Goal: Transaction & Acquisition: Book appointment/travel/reservation

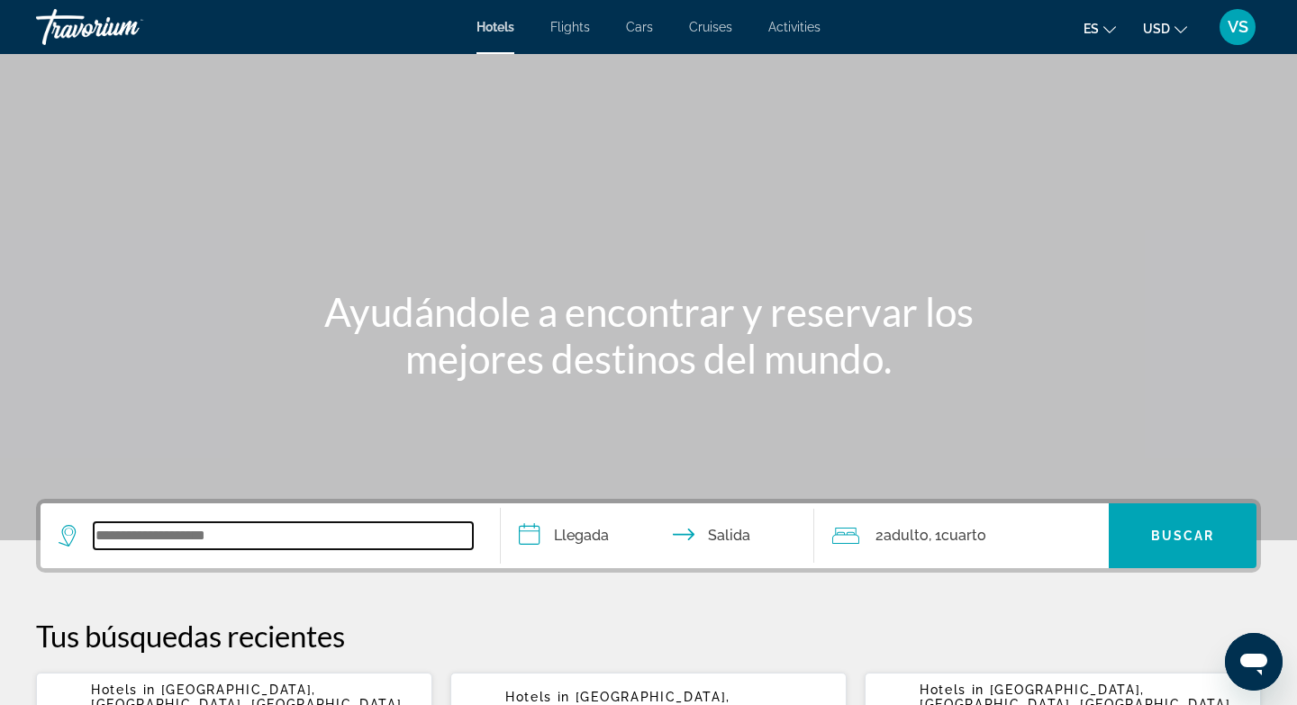
click at [118, 539] on input "Search widget" at bounding box center [283, 535] width 379 height 27
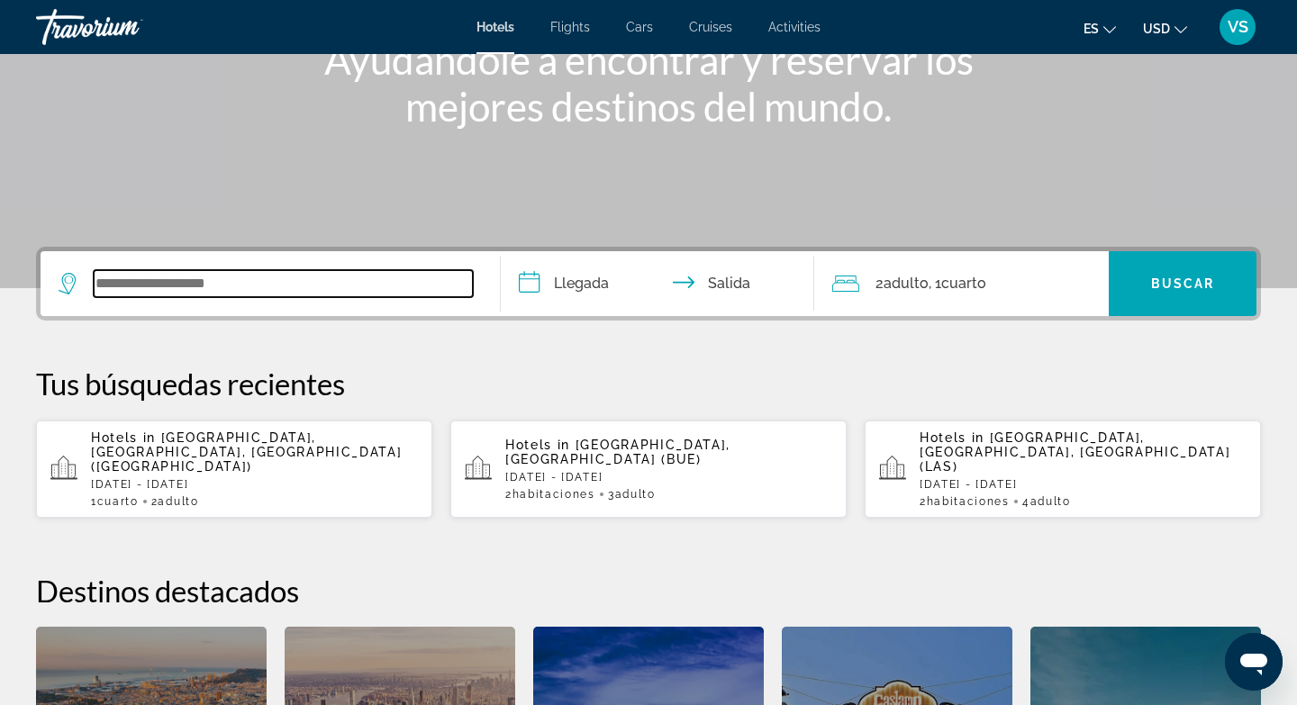
scroll to position [122, 0]
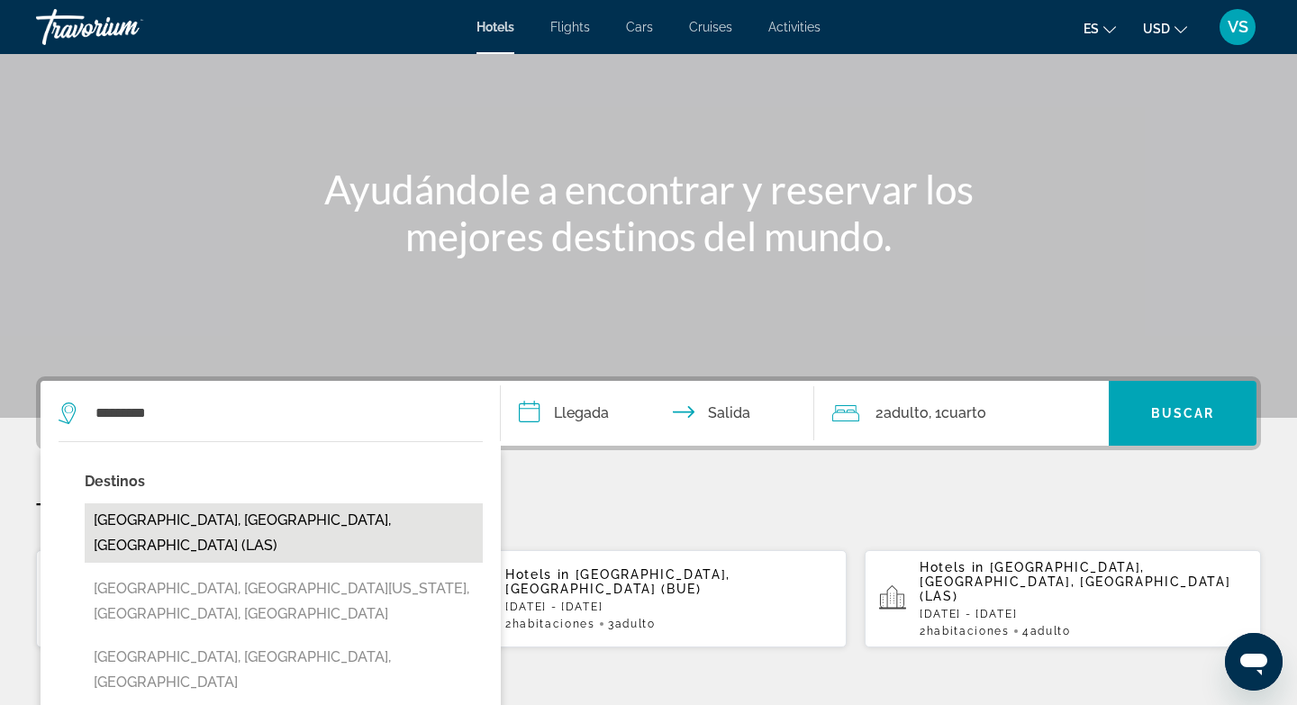
click at [235, 526] on button "Las Vegas, NV, United States (LAS)" at bounding box center [284, 532] width 398 height 59
type input "**********"
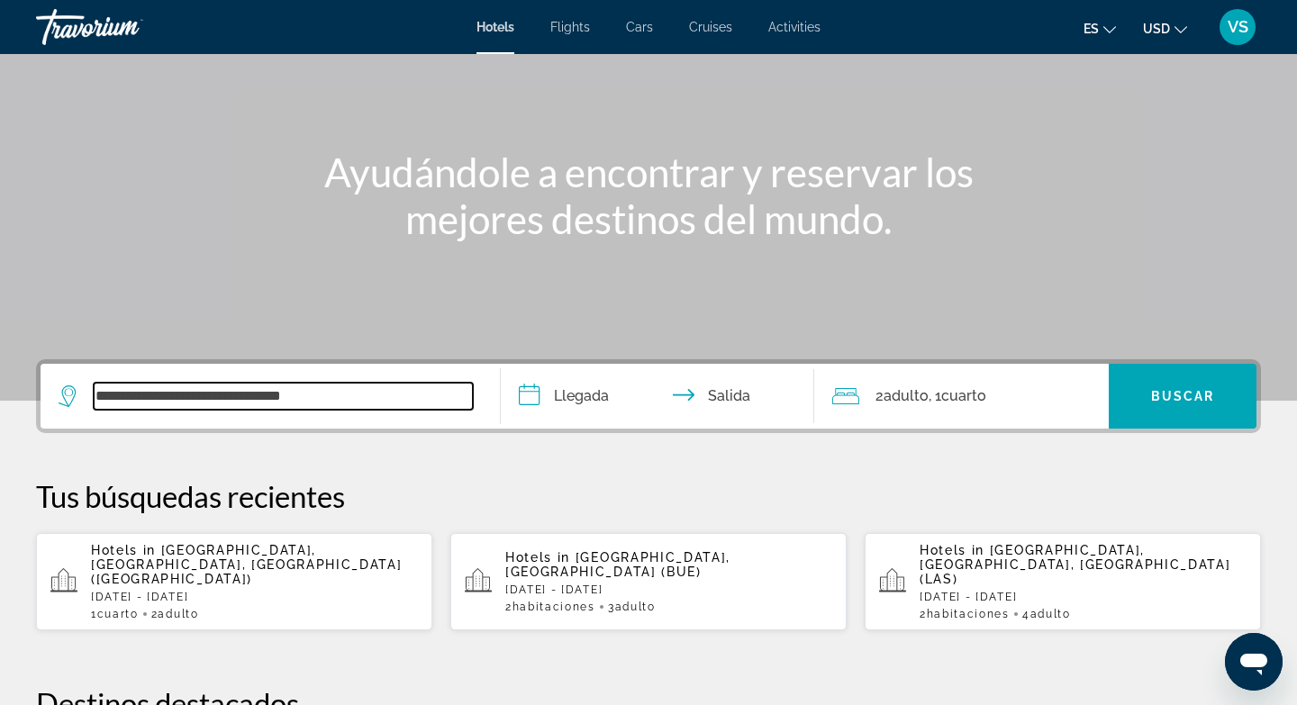
scroll to position [133, 0]
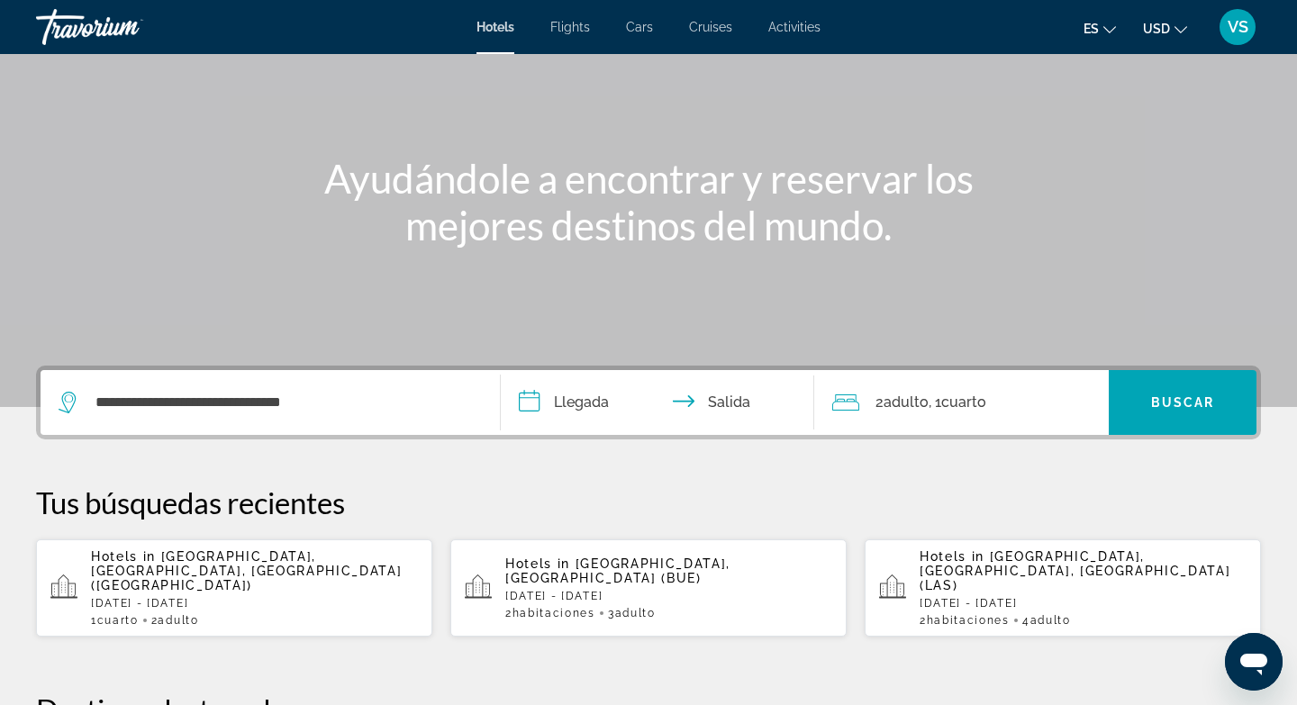
click at [530, 401] on input "**********" at bounding box center [661, 405] width 321 height 70
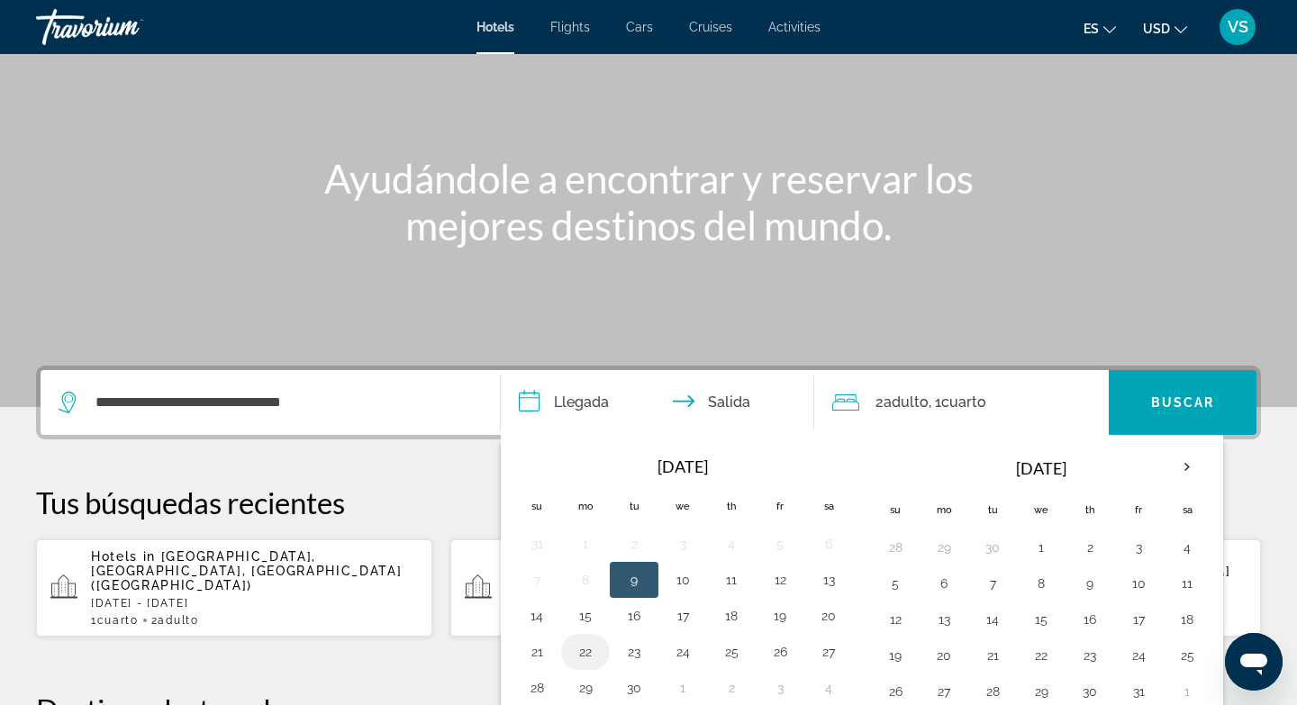
click at [585, 656] on button "22" at bounding box center [585, 651] width 29 height 25
click at [685, 653] on button "24" at bounding box center [682, 651] width 29 height 25
type input "**********"
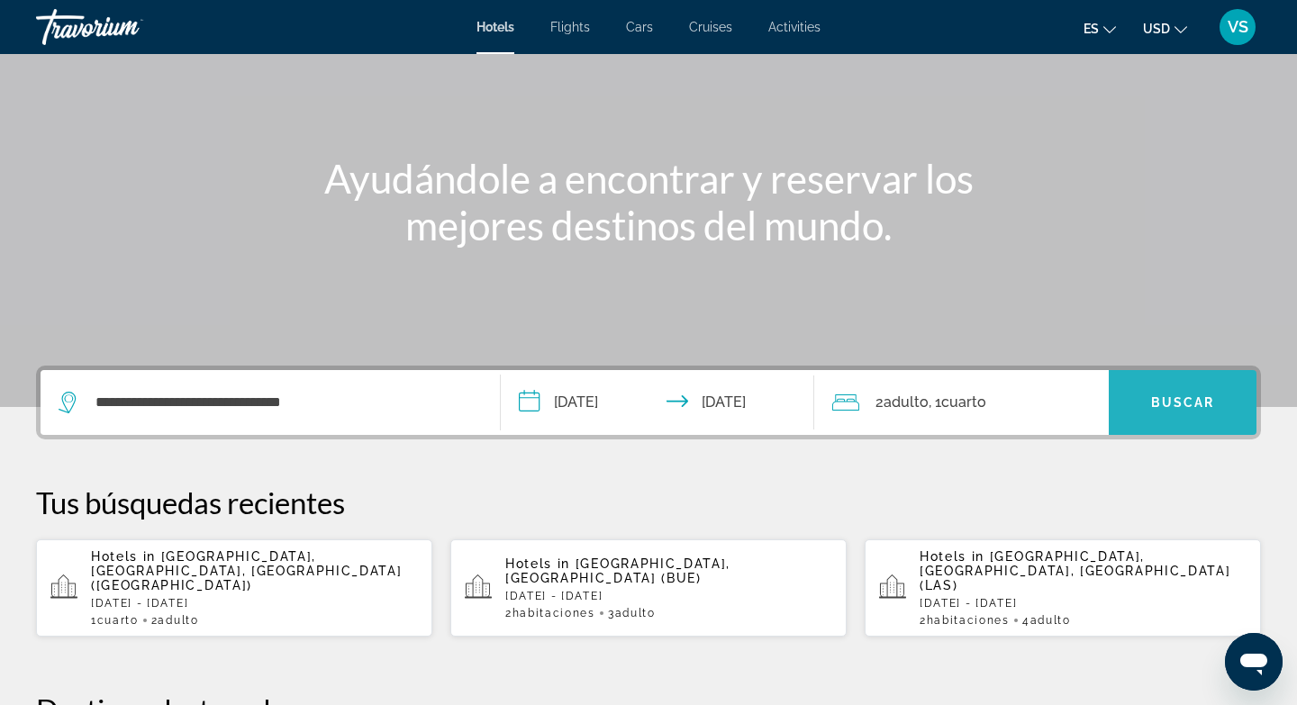
click at [1172, 405] on span "Buscar" at bounding box center [1183, 402] width 64 height 14
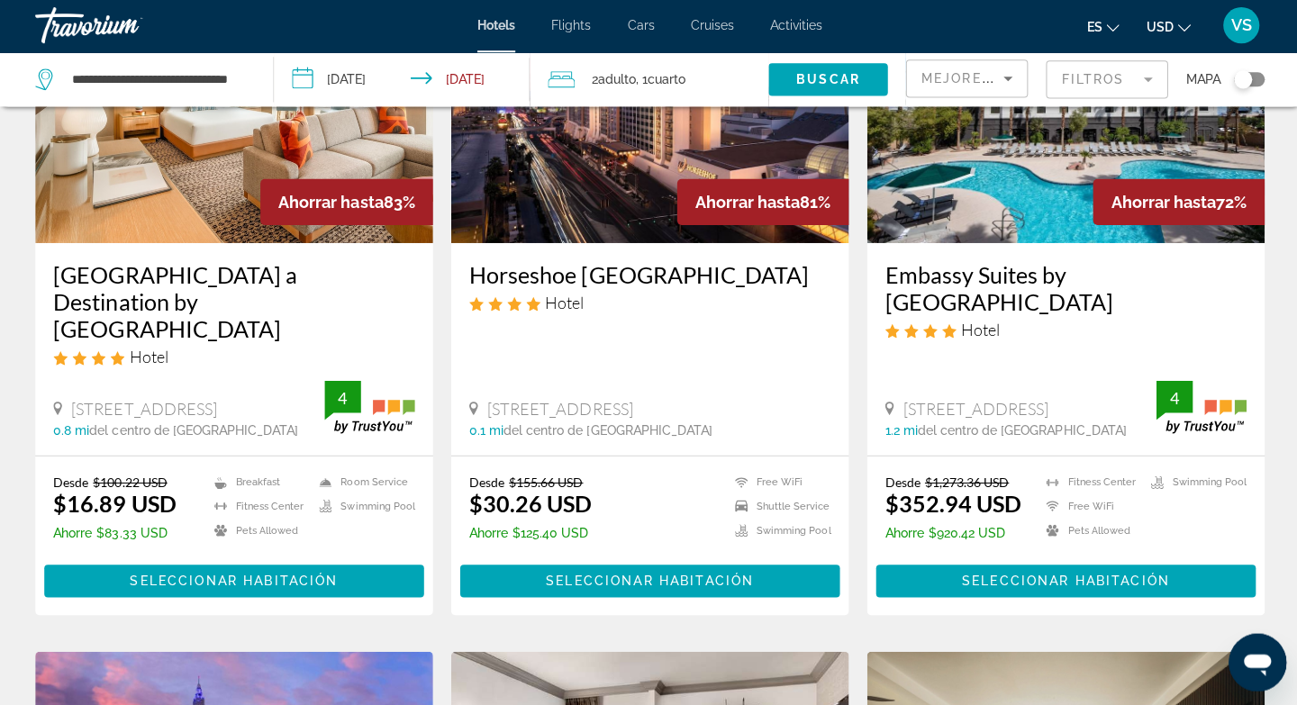
scroll to position [215, 0]
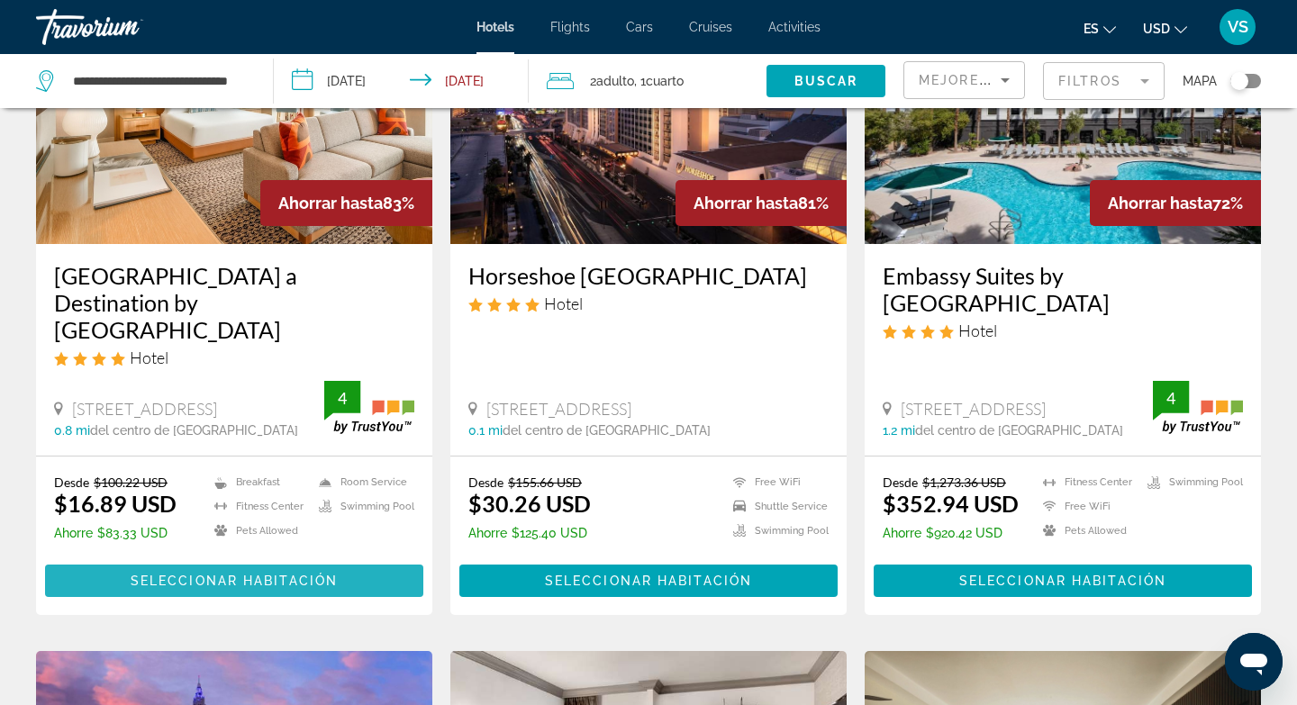
click at [262, 563] on span "Main content" at bounding box center [234, 580] width 378 height 43
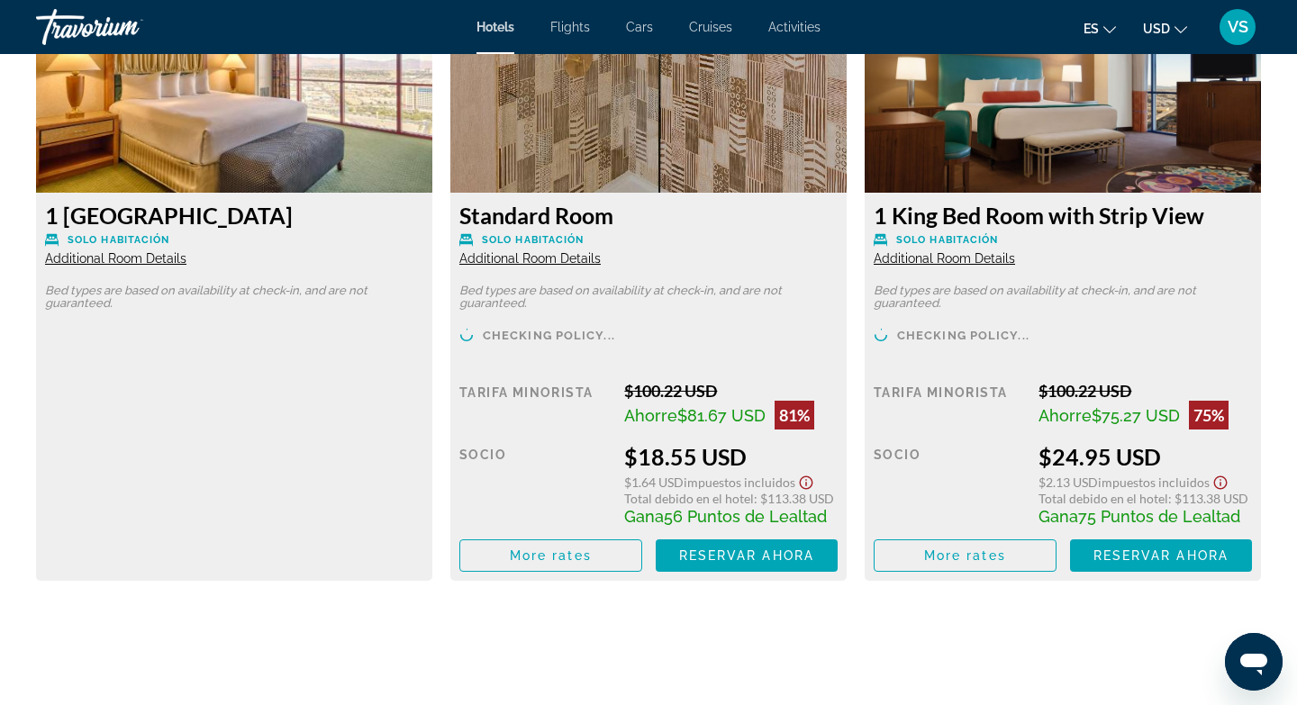
scroll to position [2603, 0]
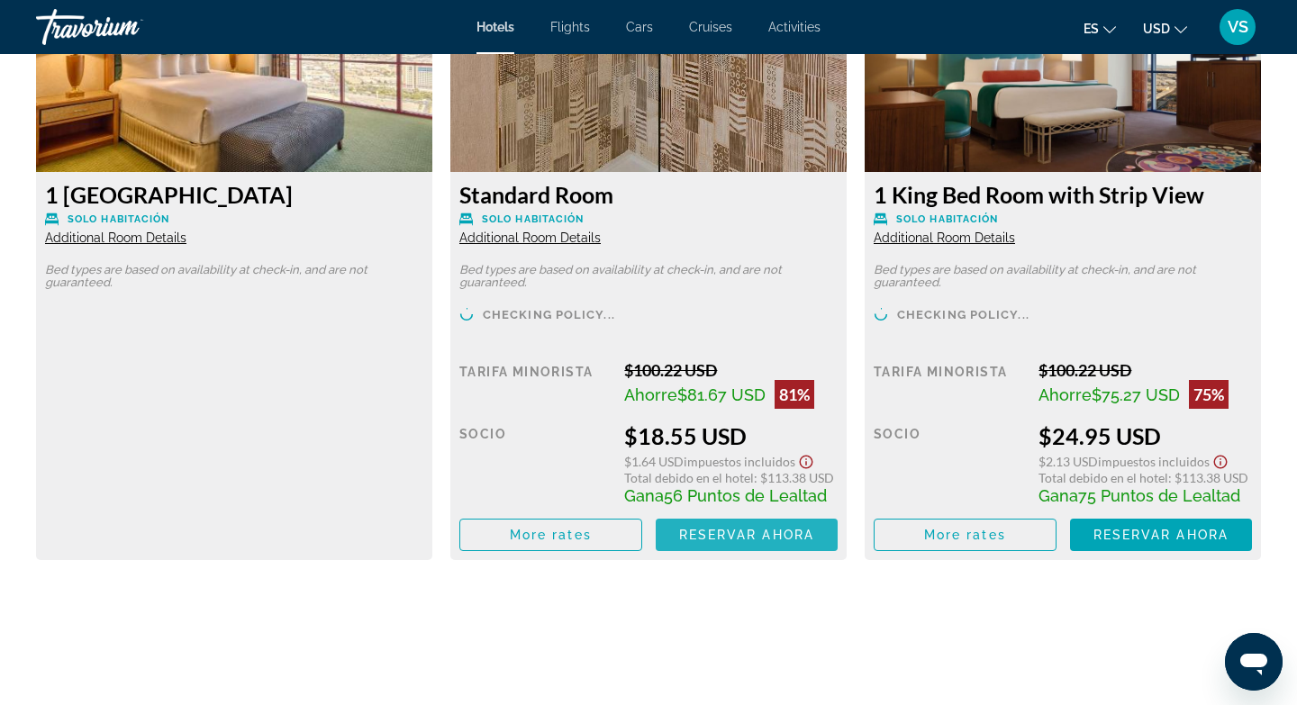
click at [729, 530] on span "Reservar ahora" at bounding box center [746, 535] width 135 height 14
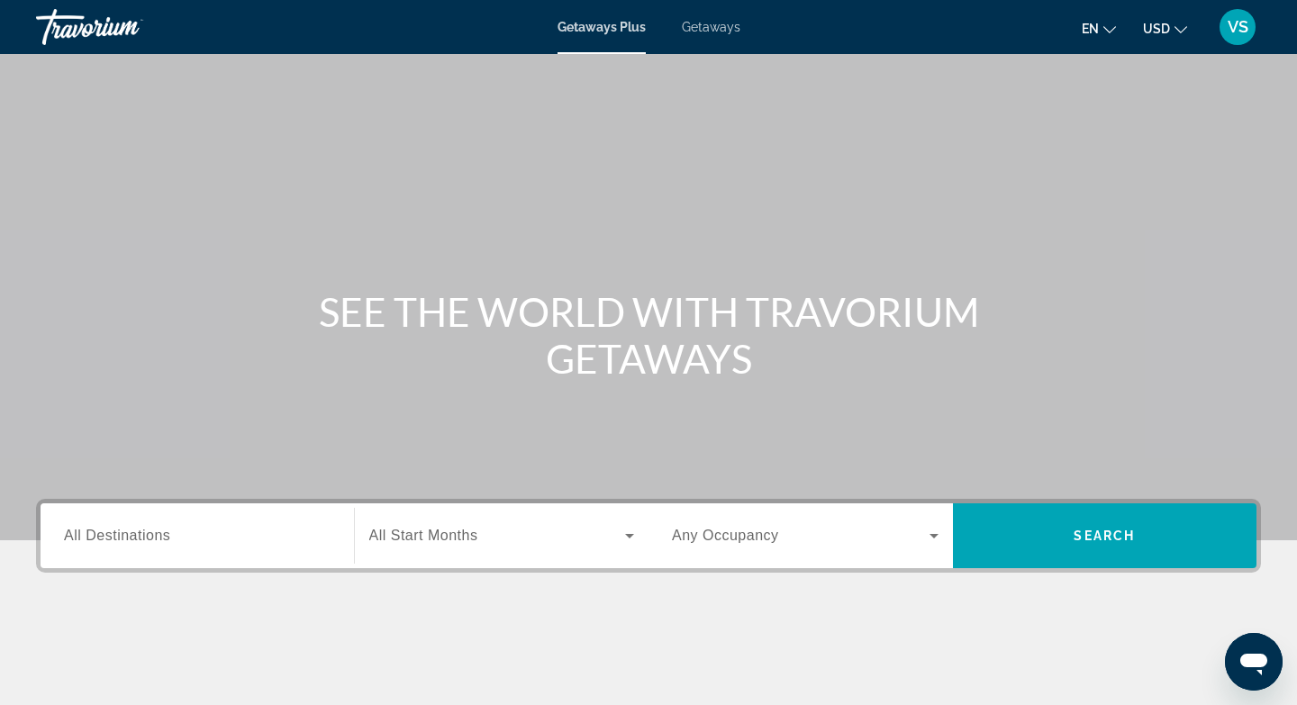
click at [113, 530] on span "All Destinations" at bounding box center [117, 535] width 106 height 15
click at [113, 530] on input "Destination All Destinations" at bounding box center [197, 537] width 267 height 22
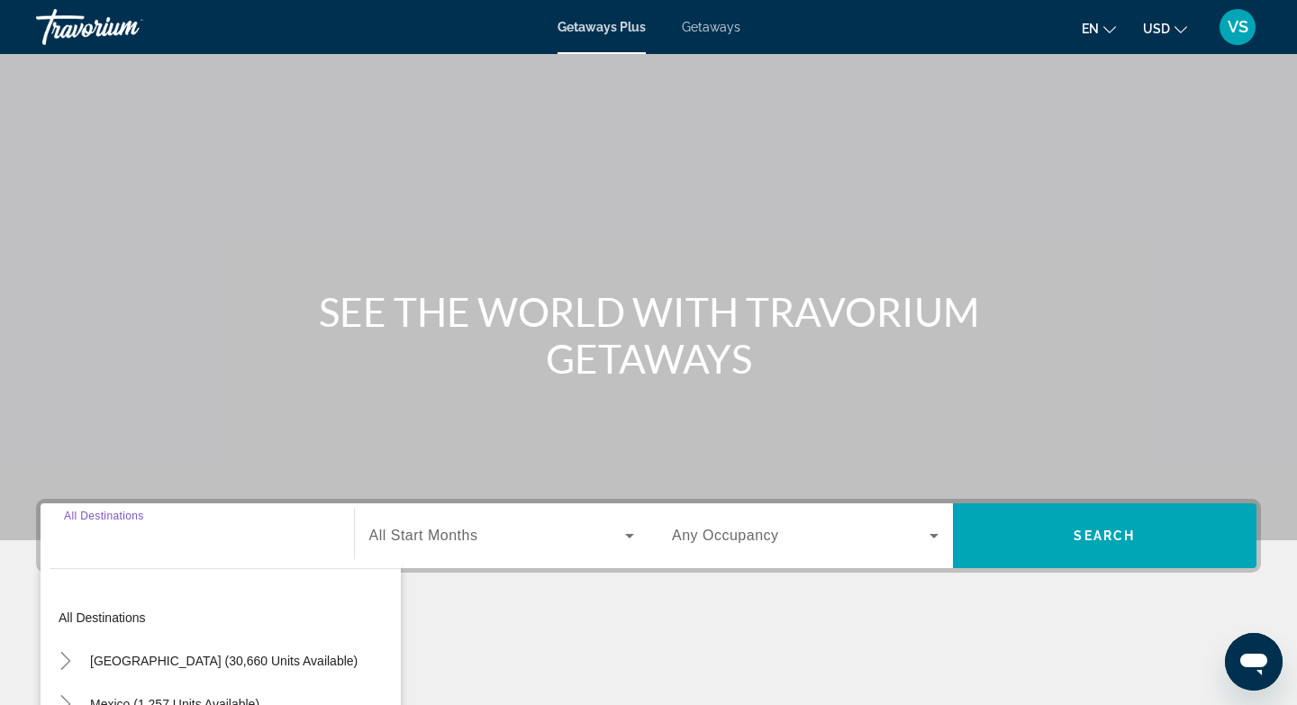
scroll to position [268, 0]
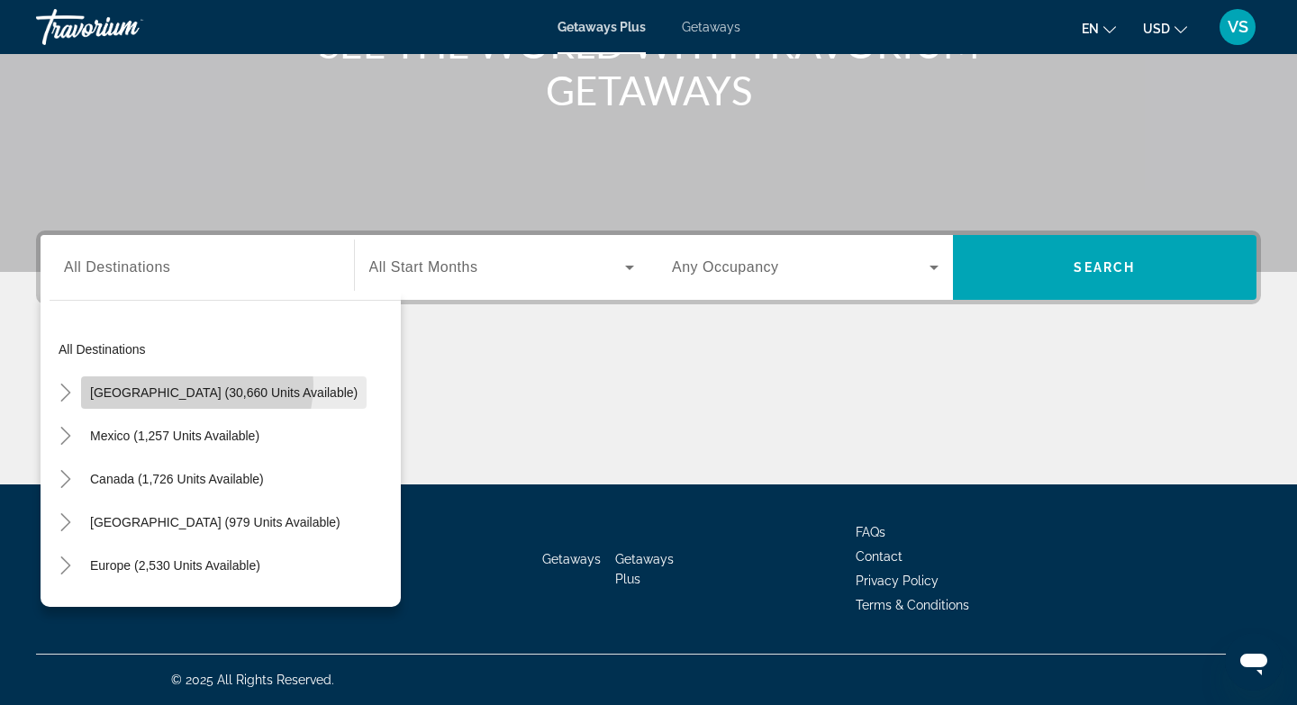
click at [191, 385] on span "United States (30,660 units available)" at bounding box center [223, 392] width 267 height 14
type input "**********"
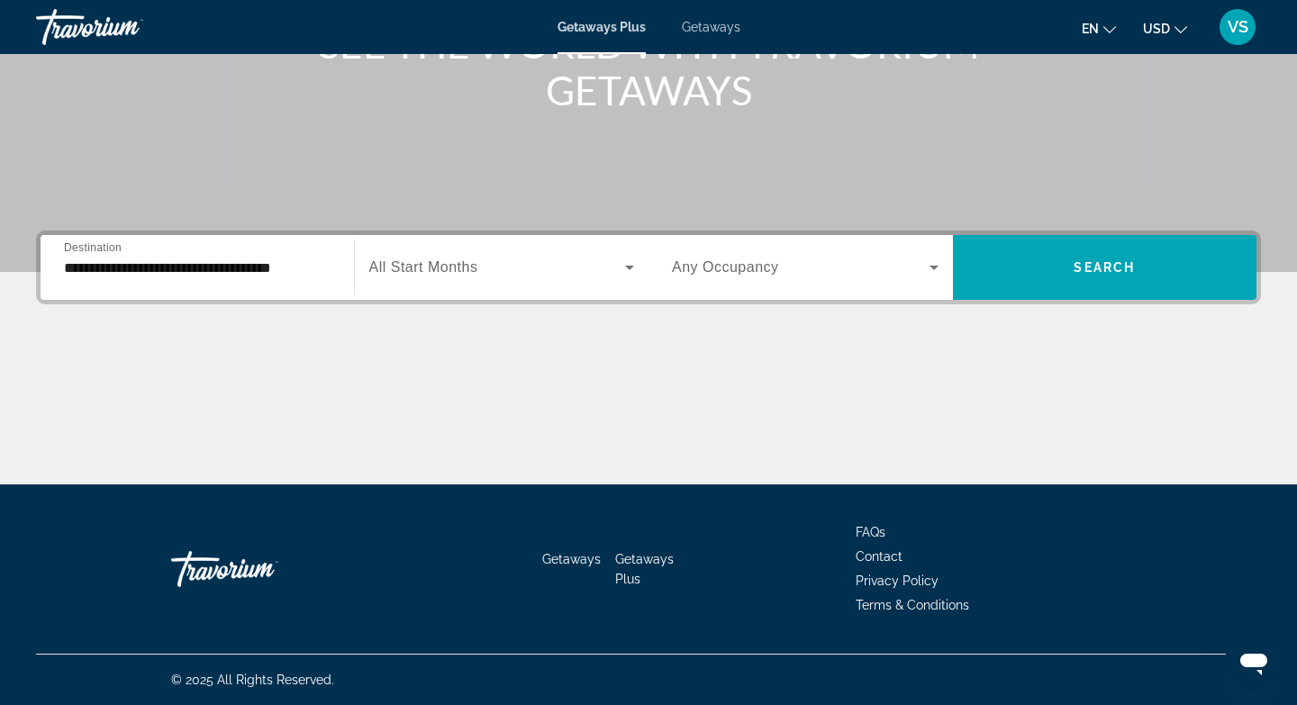
click at [400, 260] on span "All Start Months" at bounding box center [423, 266] width 109 height 15
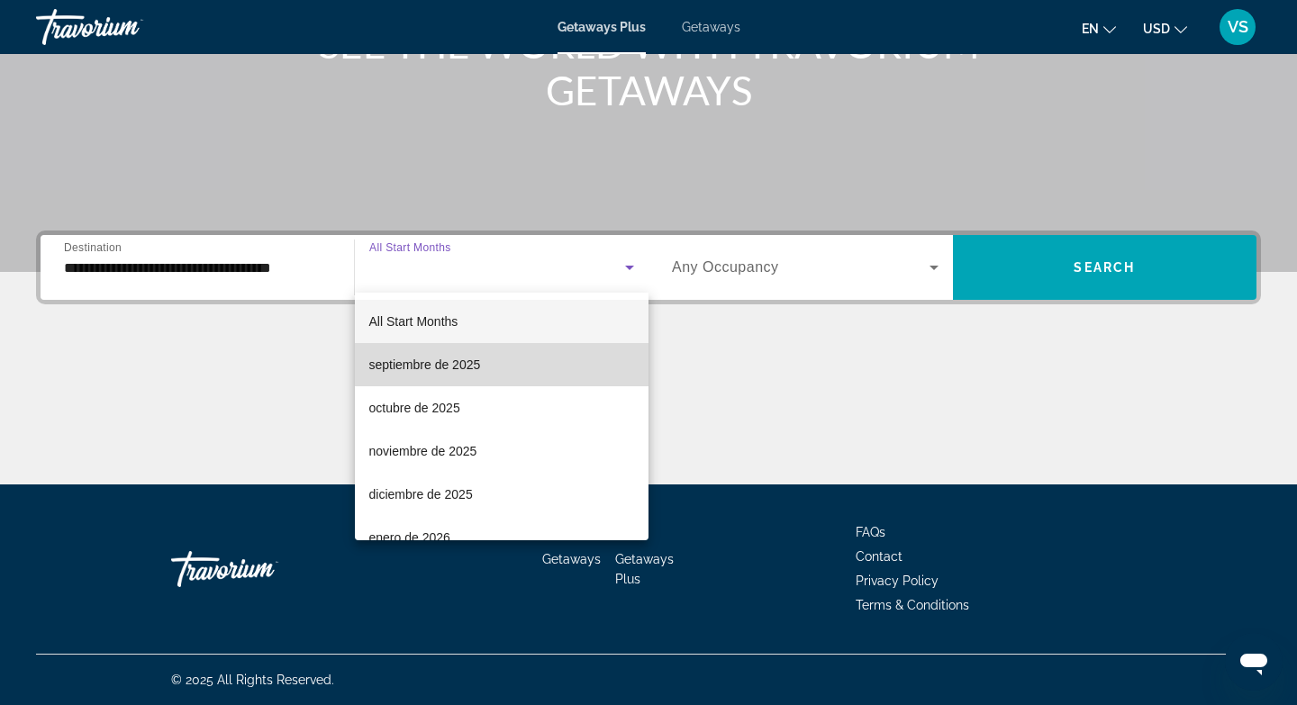
click at [430, 368] on span "septiembre de 2025" at bounding box center [425, 365] width 112 height 22
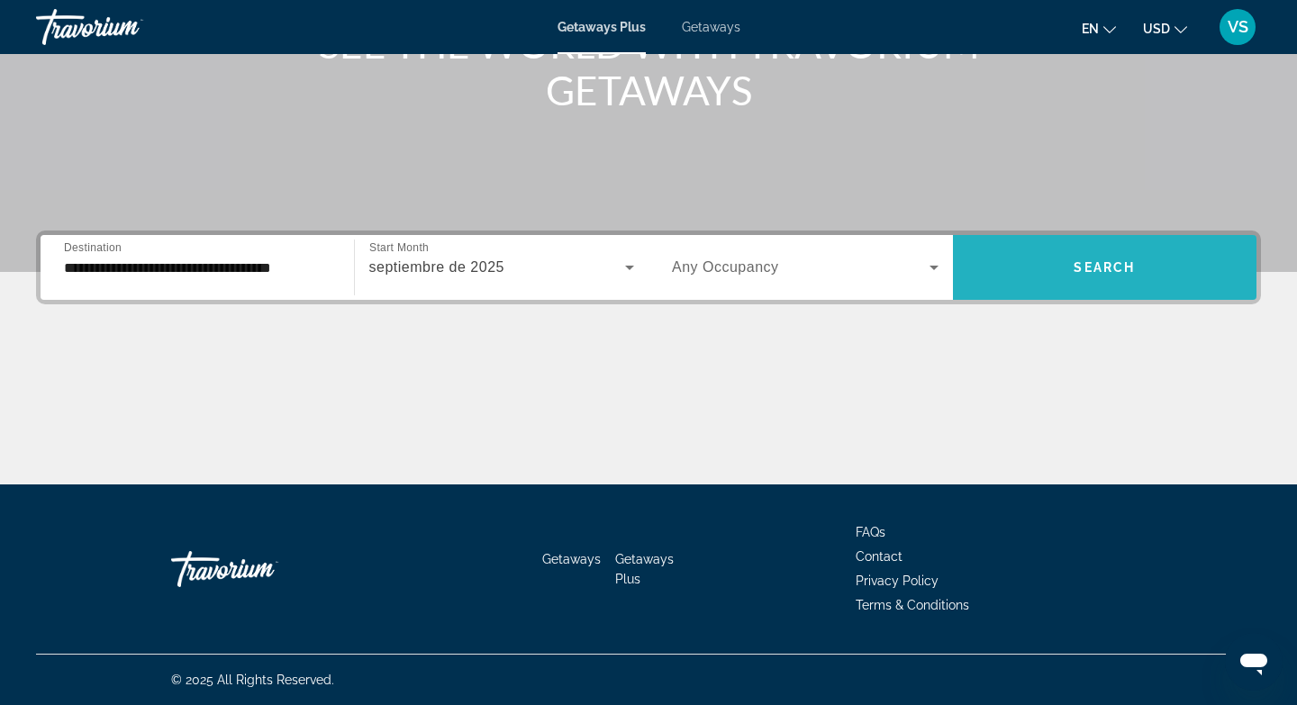
click at [1041, 267] on span "Search widget" at bounding box center [1105, 267] width 304 height 43
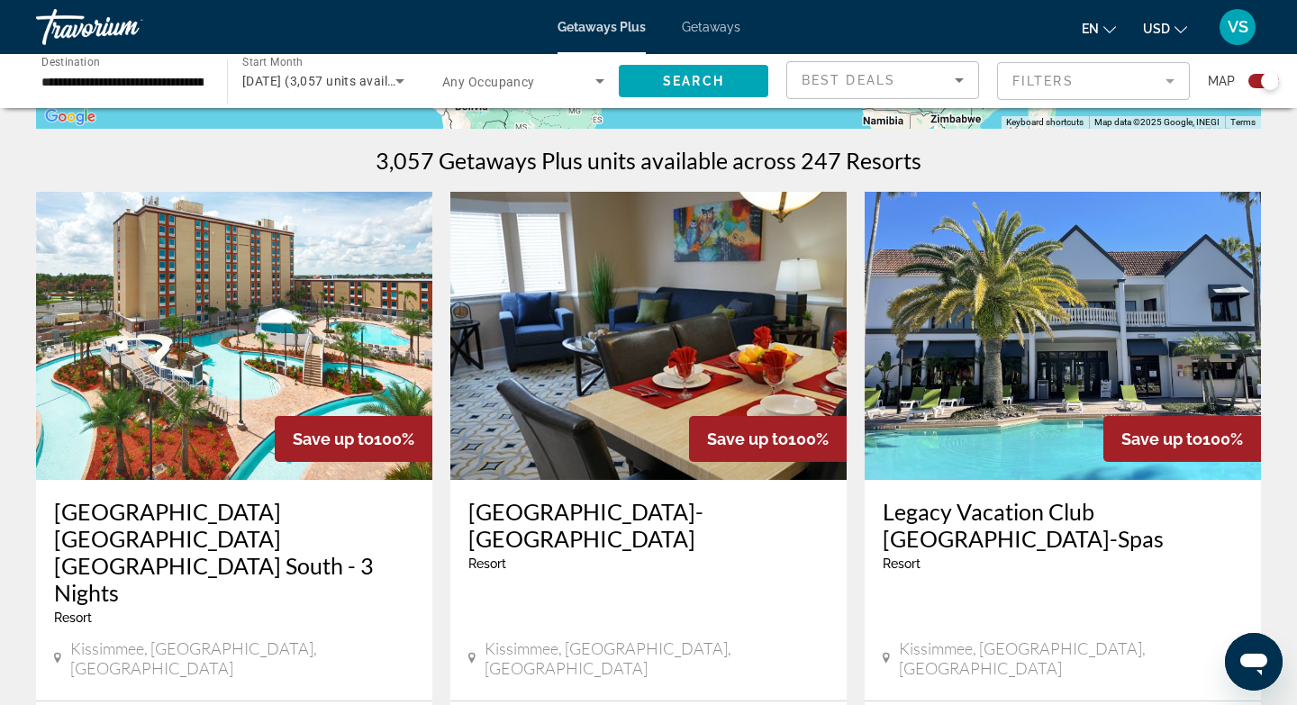
scroll to position [693, 0]
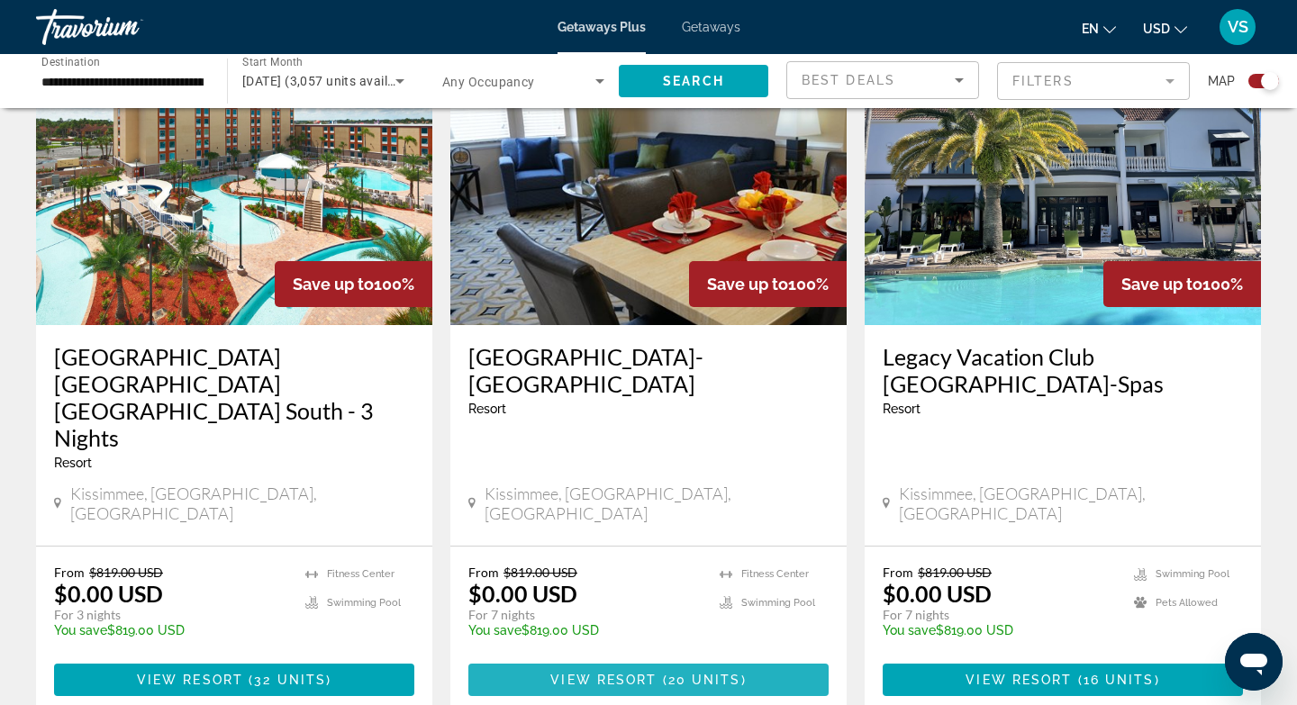
click at [680, 673] on span "20 units" at bounding box center [704, 680] width 73 height 14
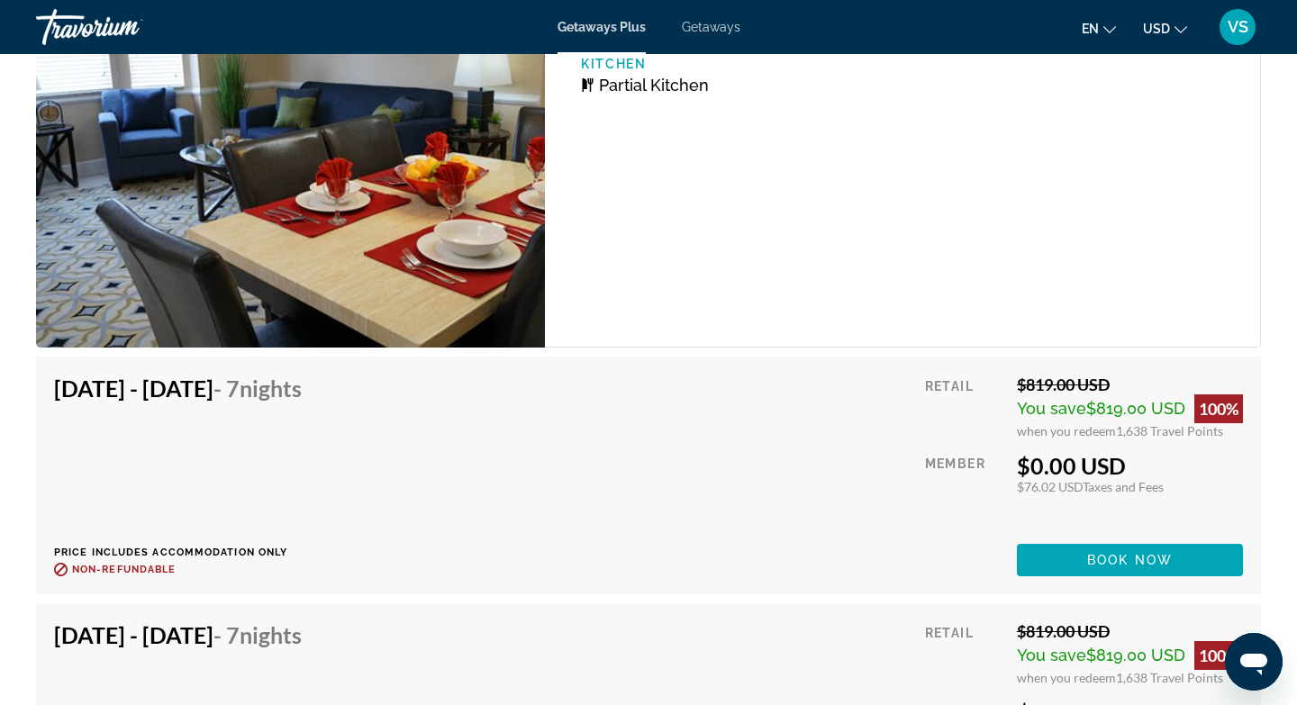
scroll to position [3783, 0]
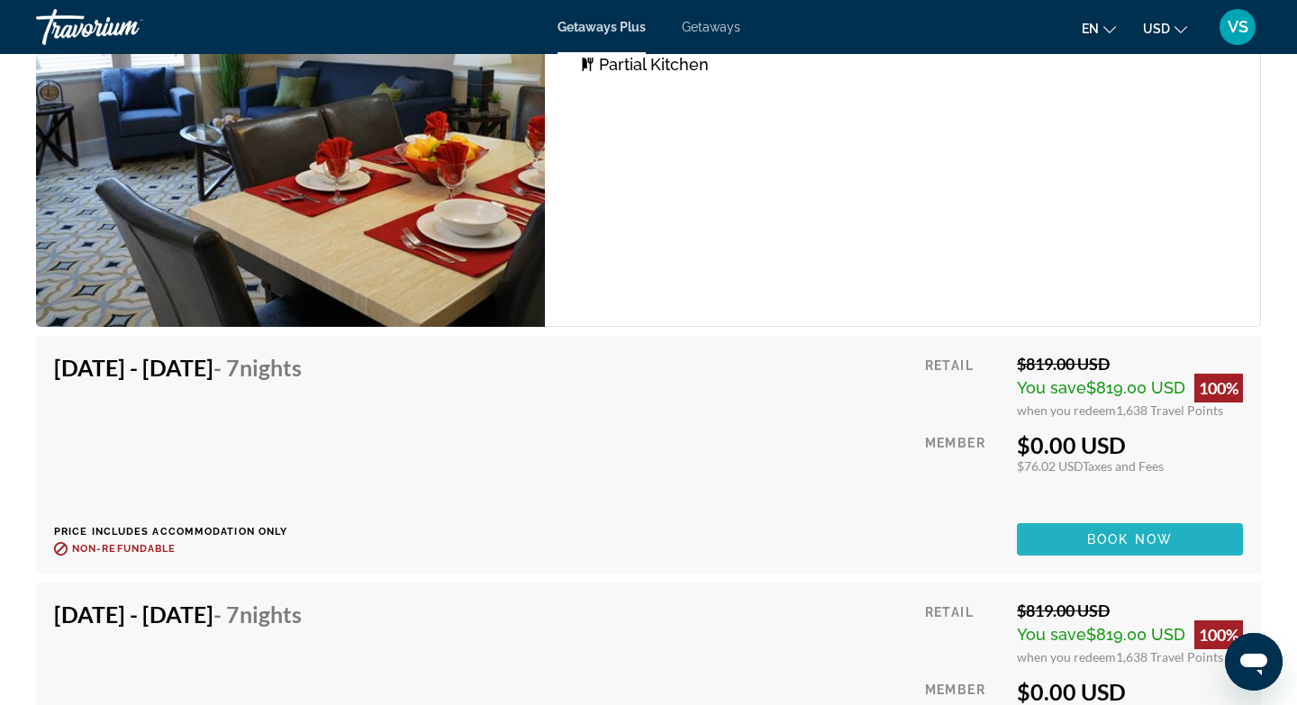
click at [1096, 532] on span "Book now" at bounding box center [1130, 539] width 86 height 14
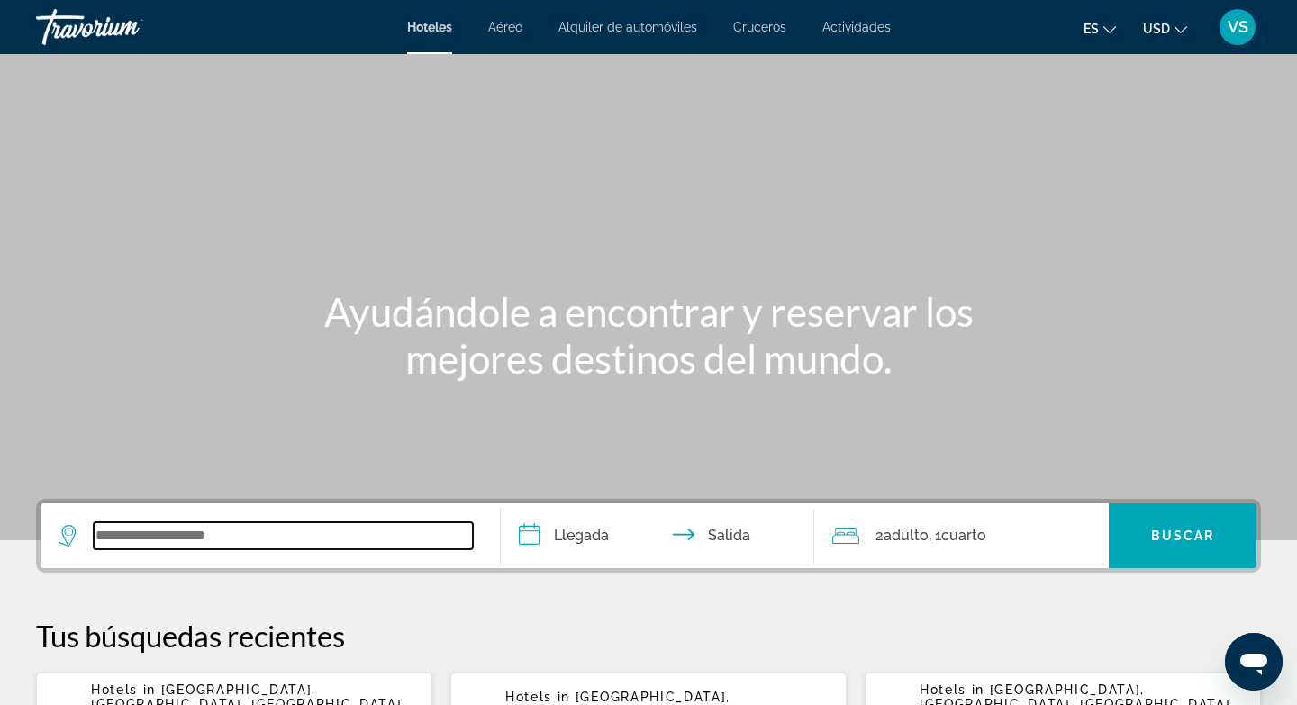
click at [120, 533] on input "Search widget" at bounding box center [283, 535] width 379 height 27
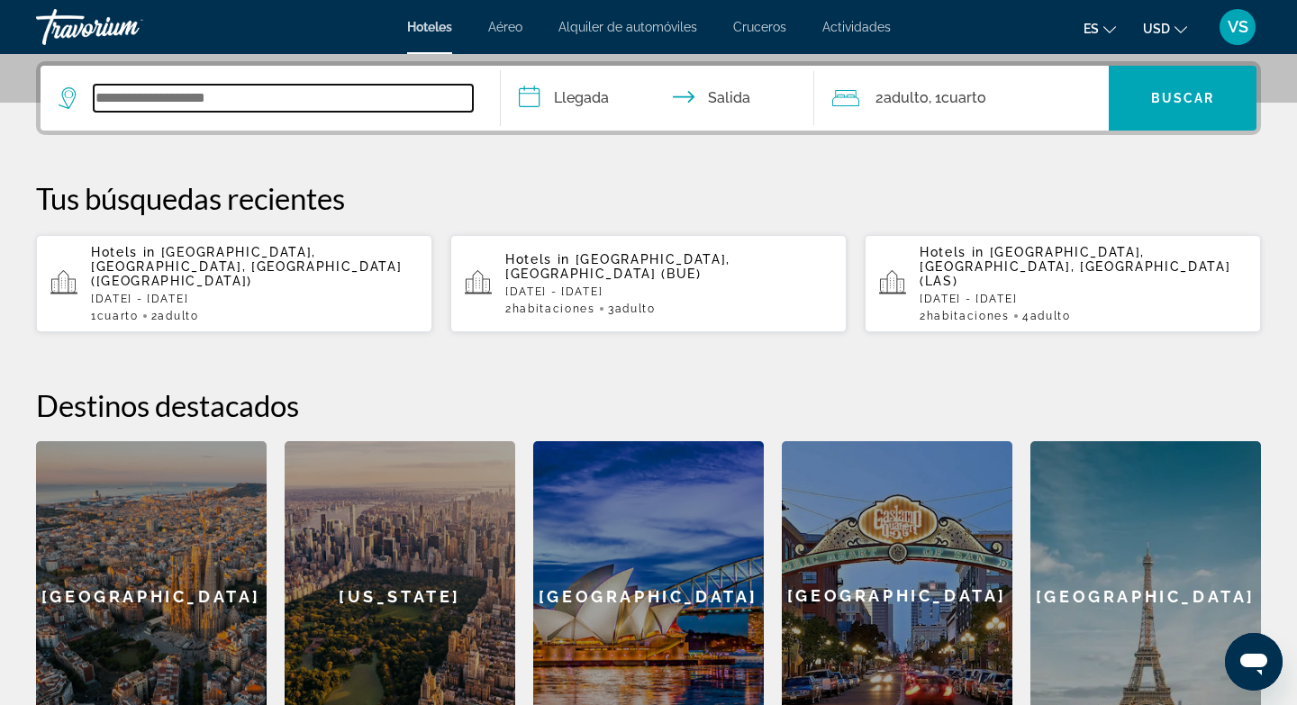
scroll to position [440, 0]
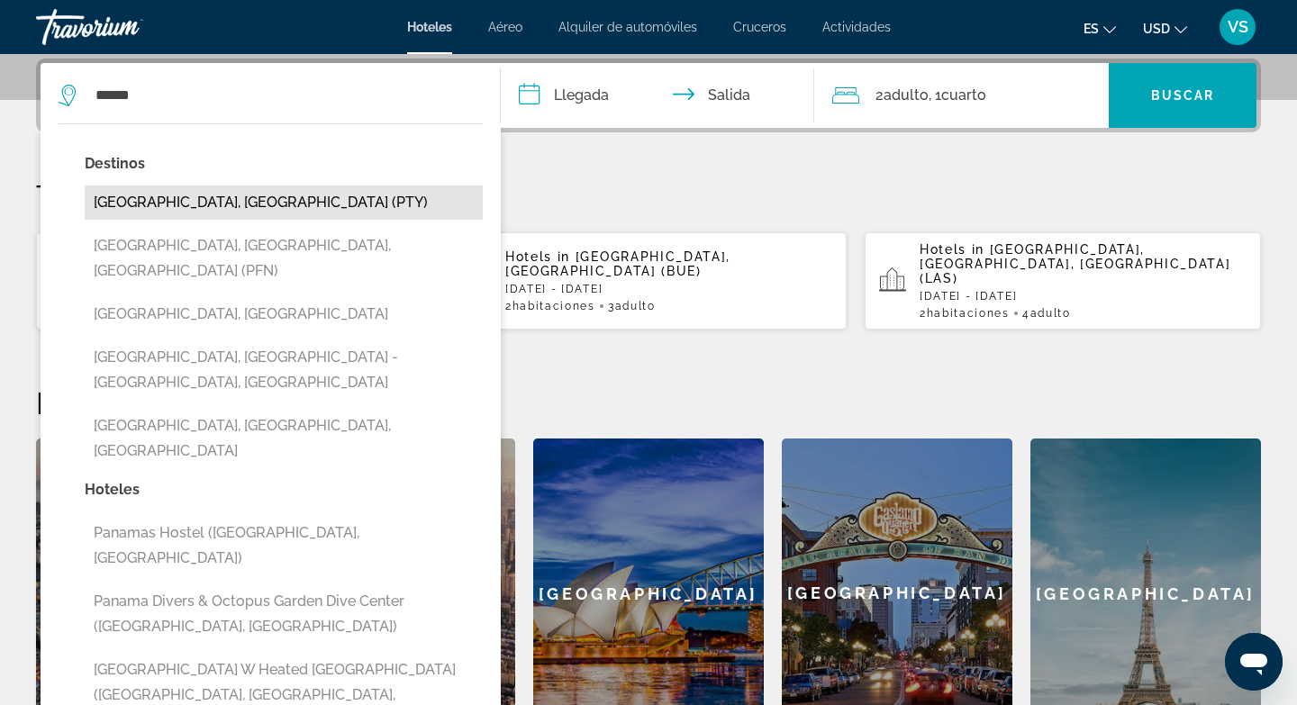
click at [239, 205] on button "[GEOGRAPHIC_DATA], [GEOGRAPHIC_DATA] (PTY)" at bounding box center [284, 203] width 398 height 34
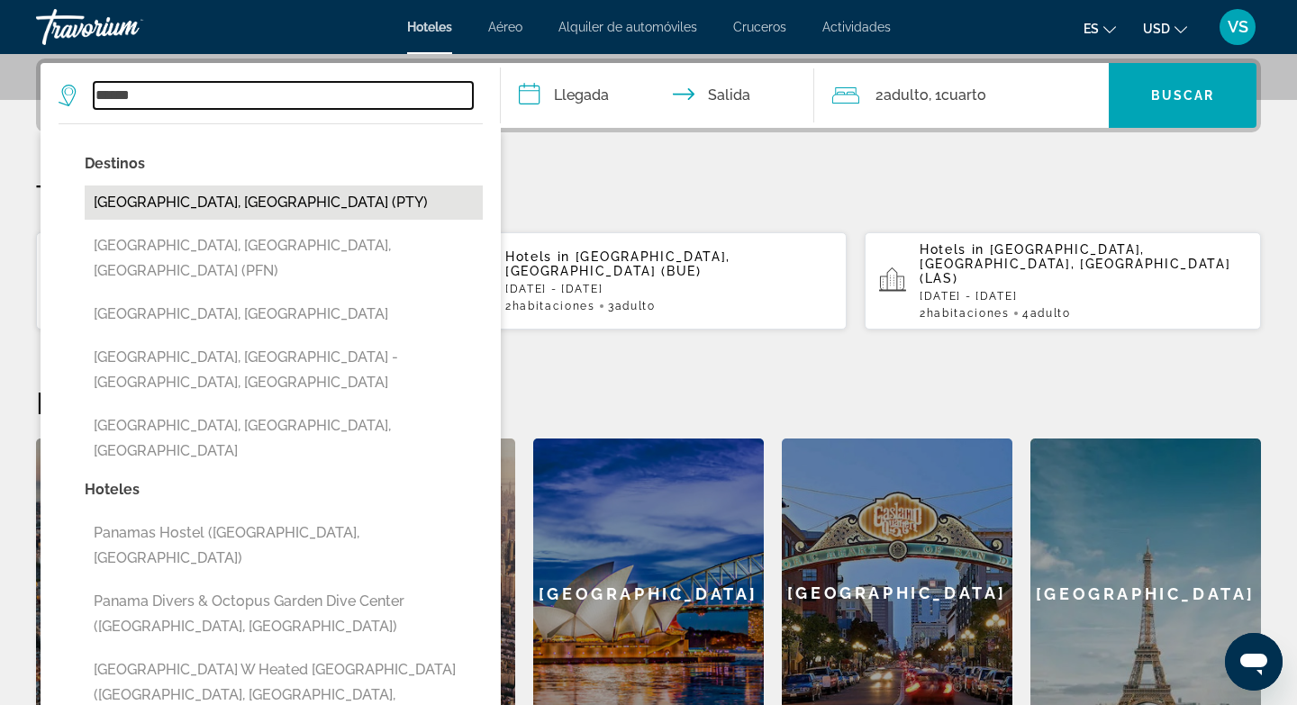
type input "**********"
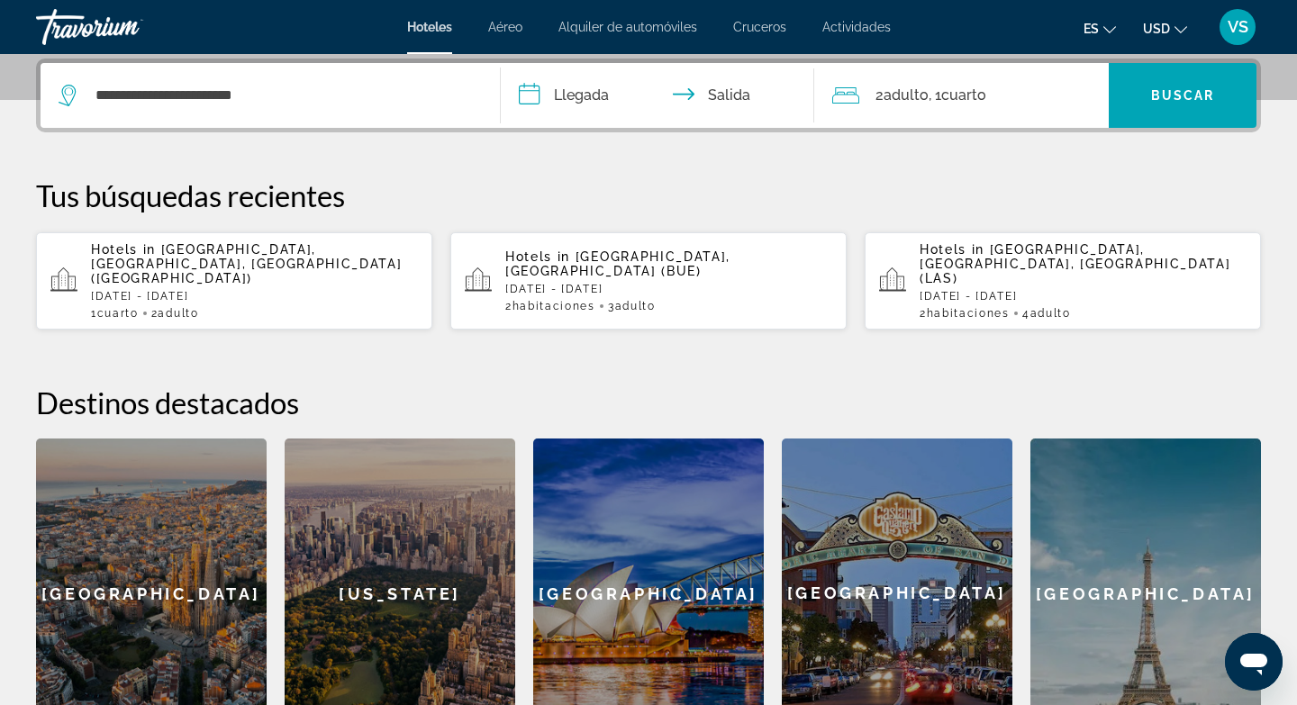
click at [531, 93] on input "**********" at bounding box center [661, 98] width 321 height 70
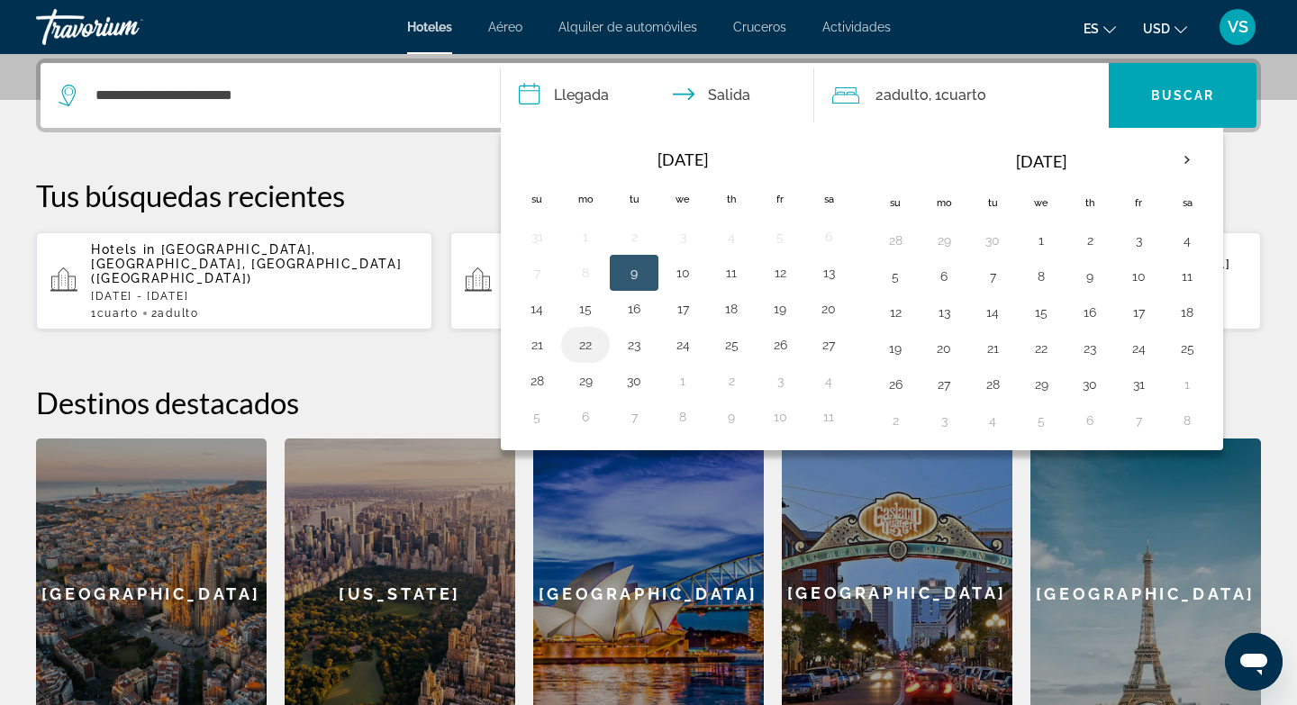
click at [586, 348] on button "22" at bounding box center [585, 344] width 29 height 25
click at [683, 346] on button "24" at bounding box center [682, 344] width 29 height 25
type input "**********"
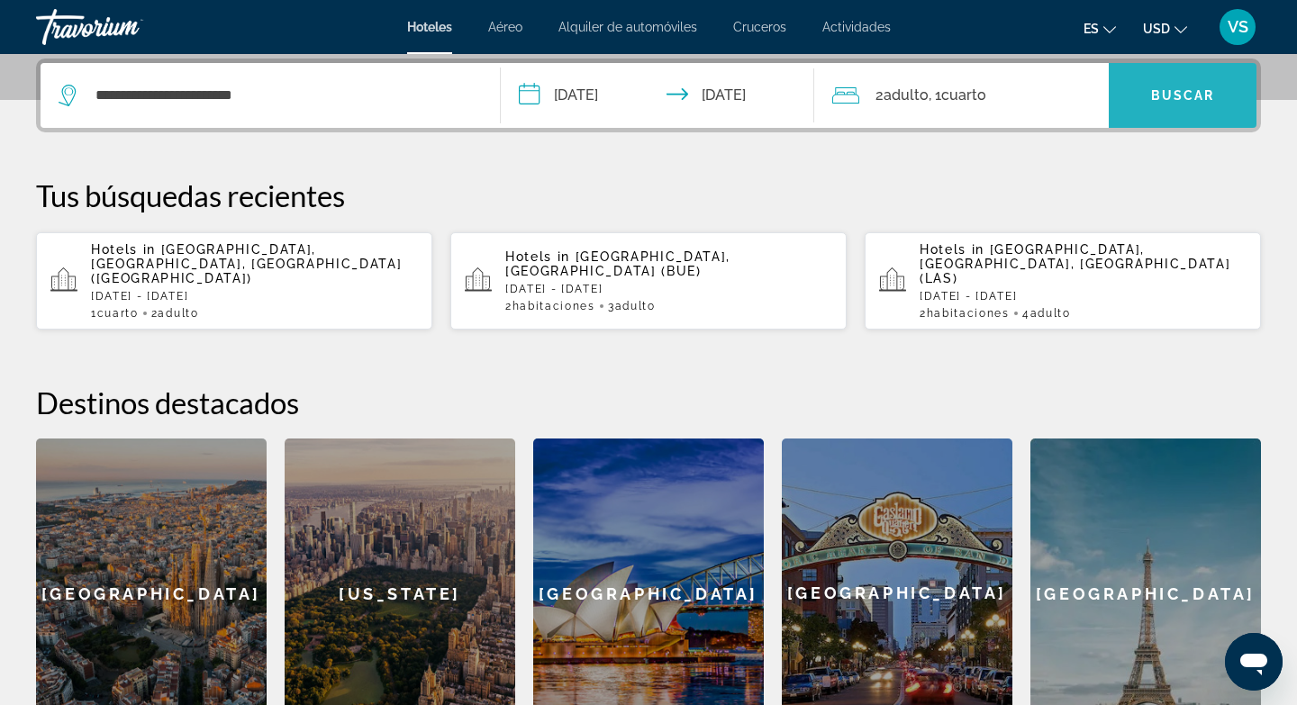
click at [1141, 99] on span "Search widget" at bounding box center [1183, 95] width 148 height 43
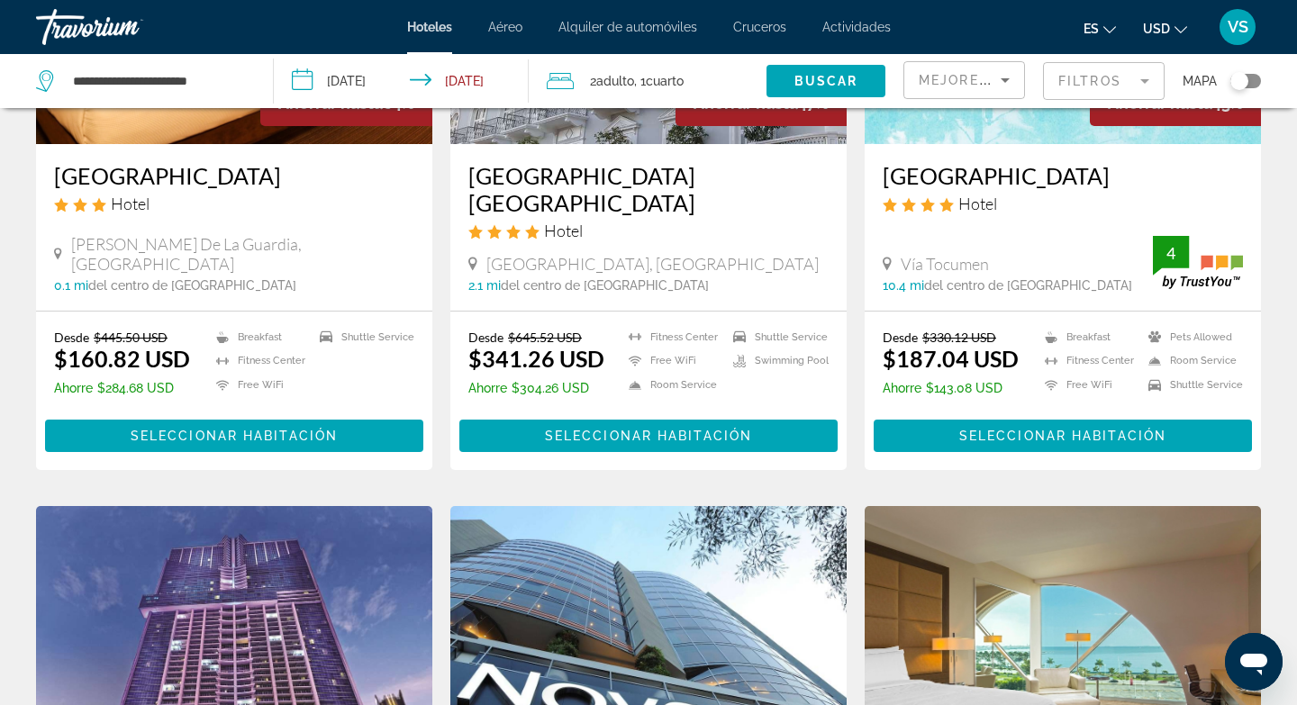
scroll to position [314, 0]
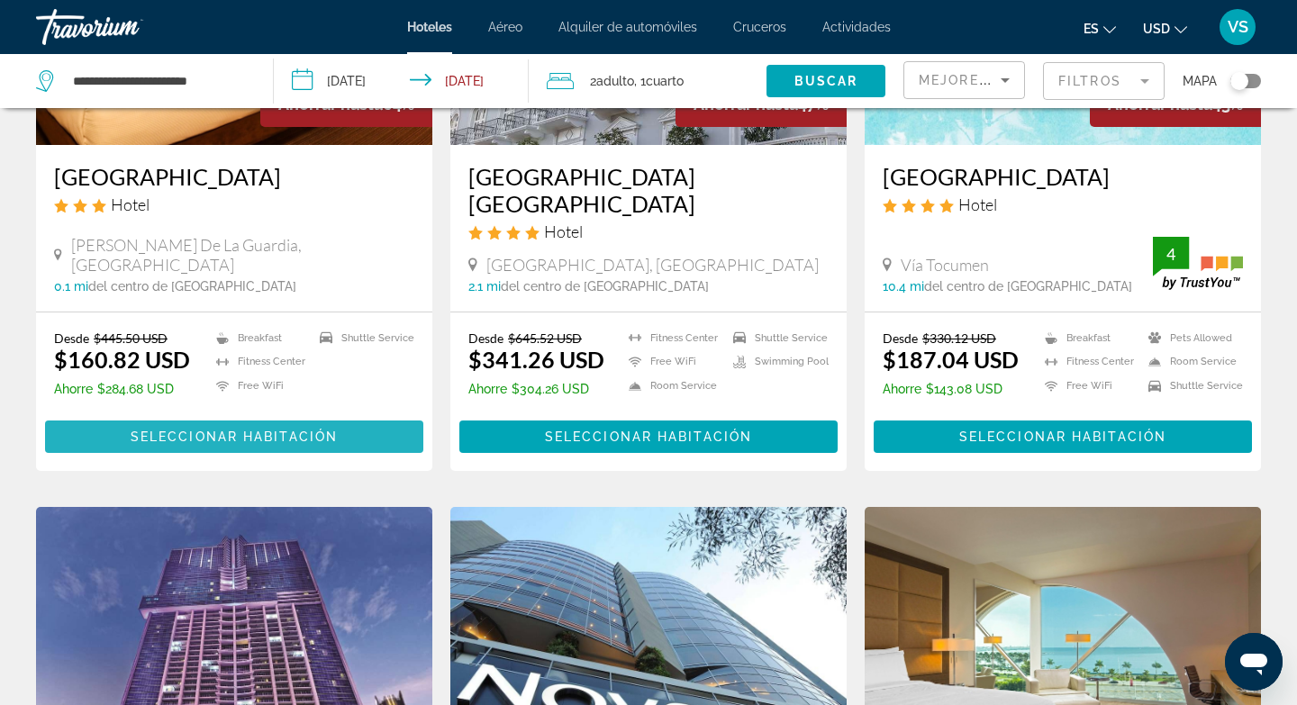
click at [285, 432] on span "Seleccionar habitación" at bounding box center [234, 437] width 207 height 14
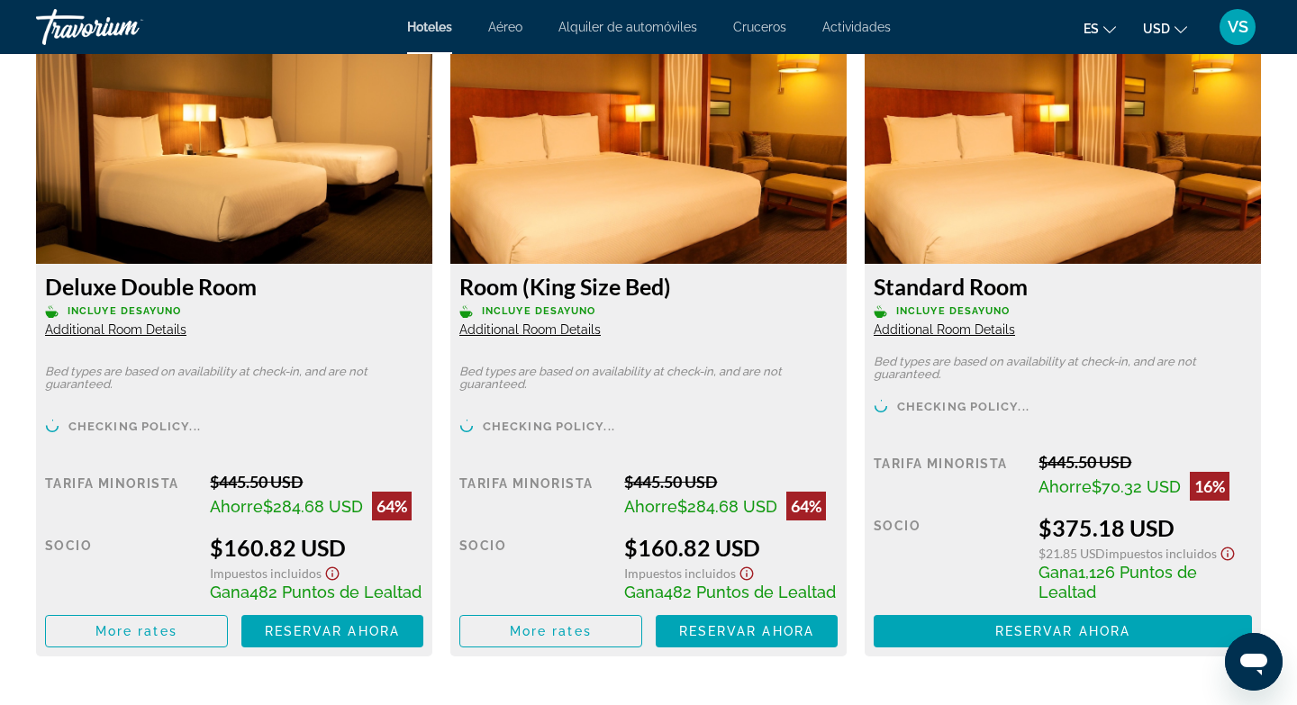
scroll to position [2515, 0]
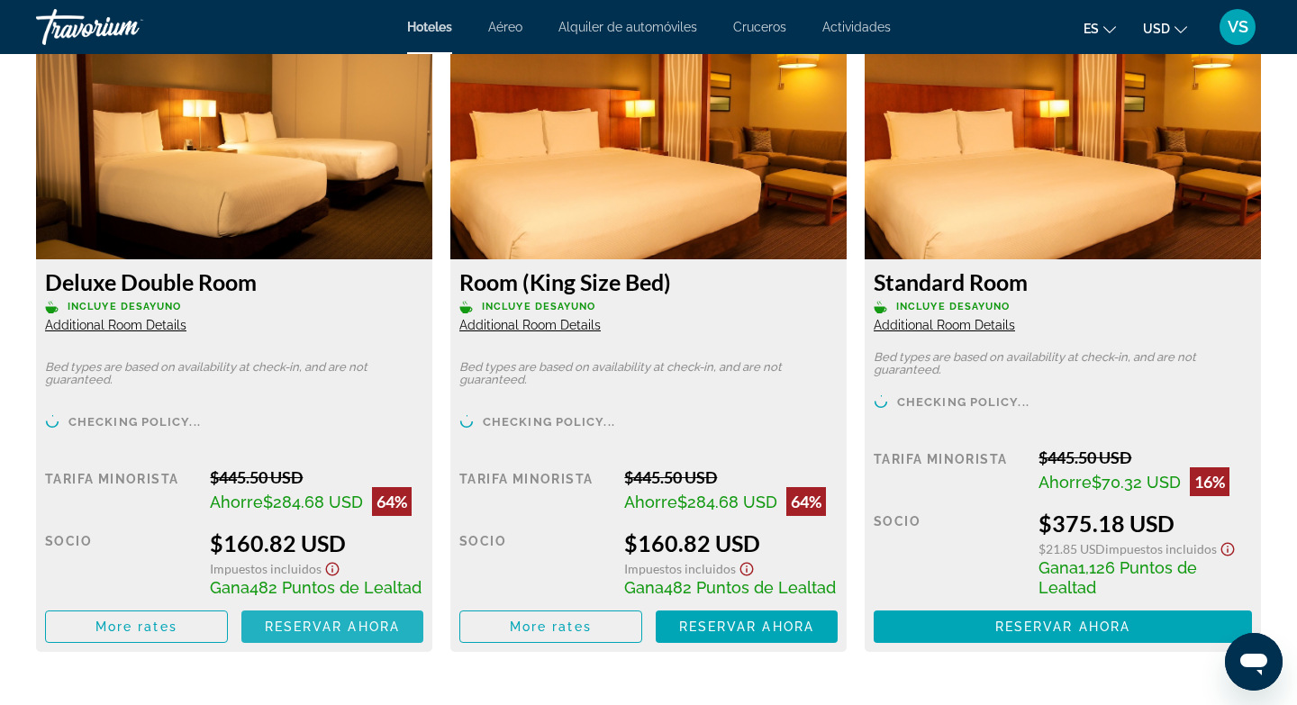
click at [330, 626] on span "Reservar ahora" at bounding box center [332, 627] width 135 height 14
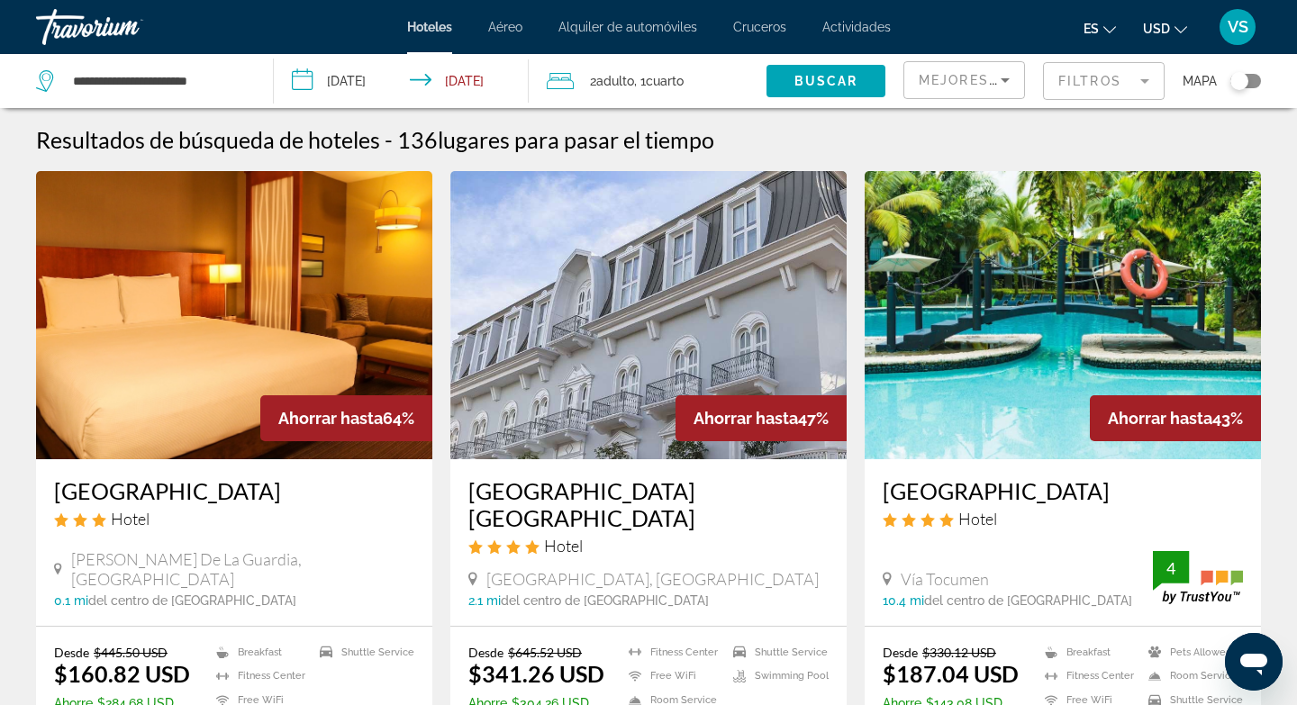
click at [638, 77] on span ", 1 Cuarto habitaciones" at bounding box center [659, 80] width 50 height 25
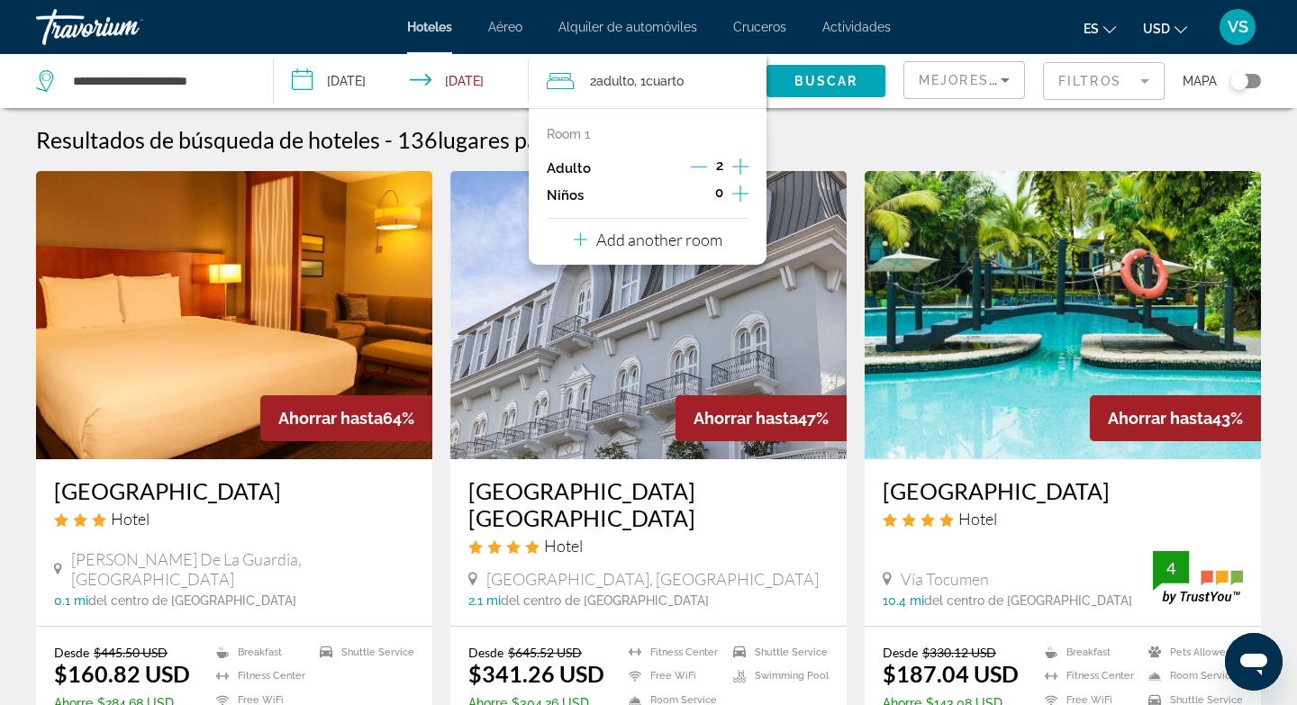
click at [687, 243] on p "Add another room" at bounding box center [659, 240] width 126 height 20
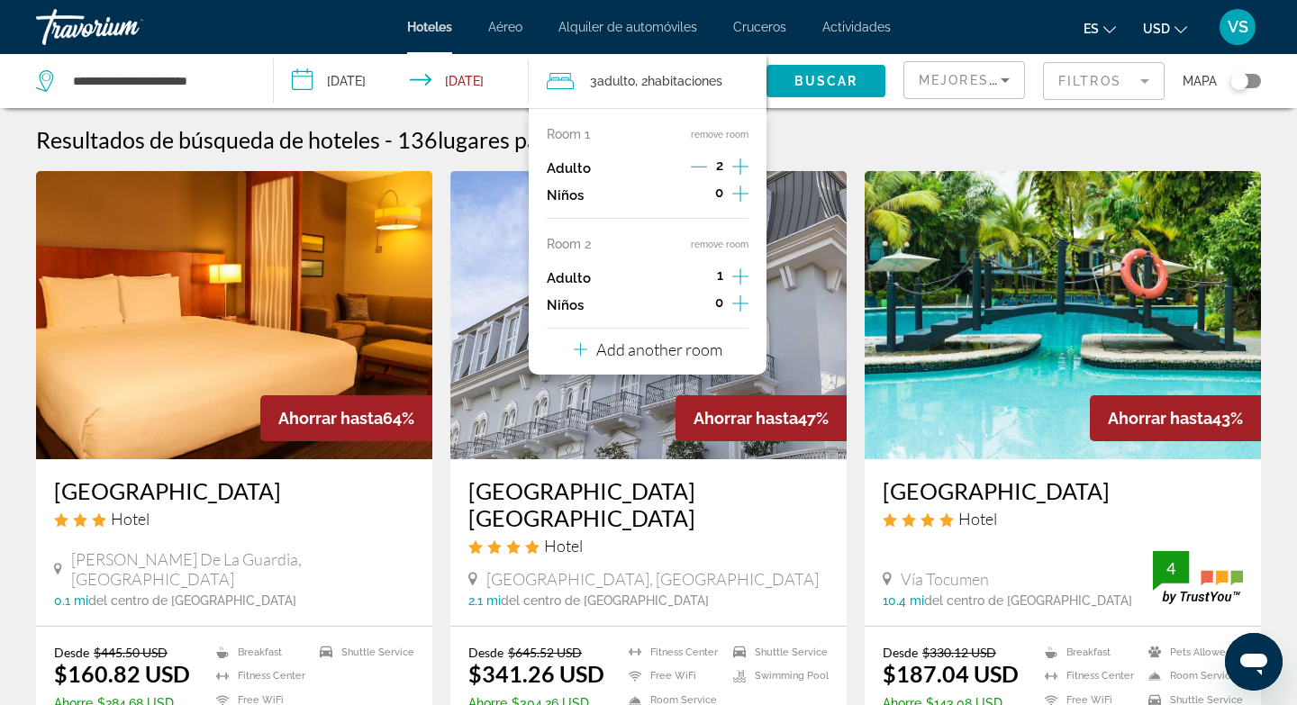
click at [661, 357] on p "Add another room" at bounding box center [659, 350] width 126 height 20
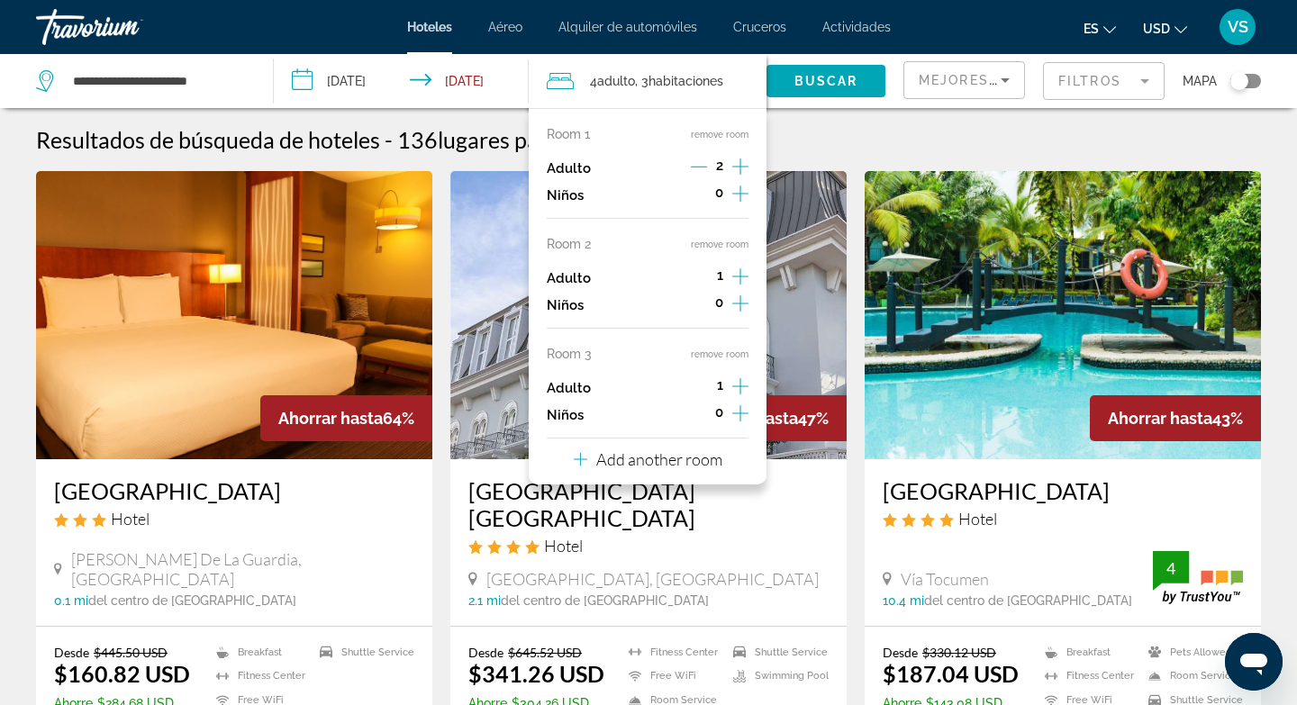
click at [743, 275] on icon "Increment adults" at bounding box center [740, 277] width 16 height 22
click at [739, 385] on icon "Increment adults" at bounding box center [740, 386] width 16 height 16
click at [833, 85] on span "Buscar" at bounding box center [826, 81] width 64 height 14
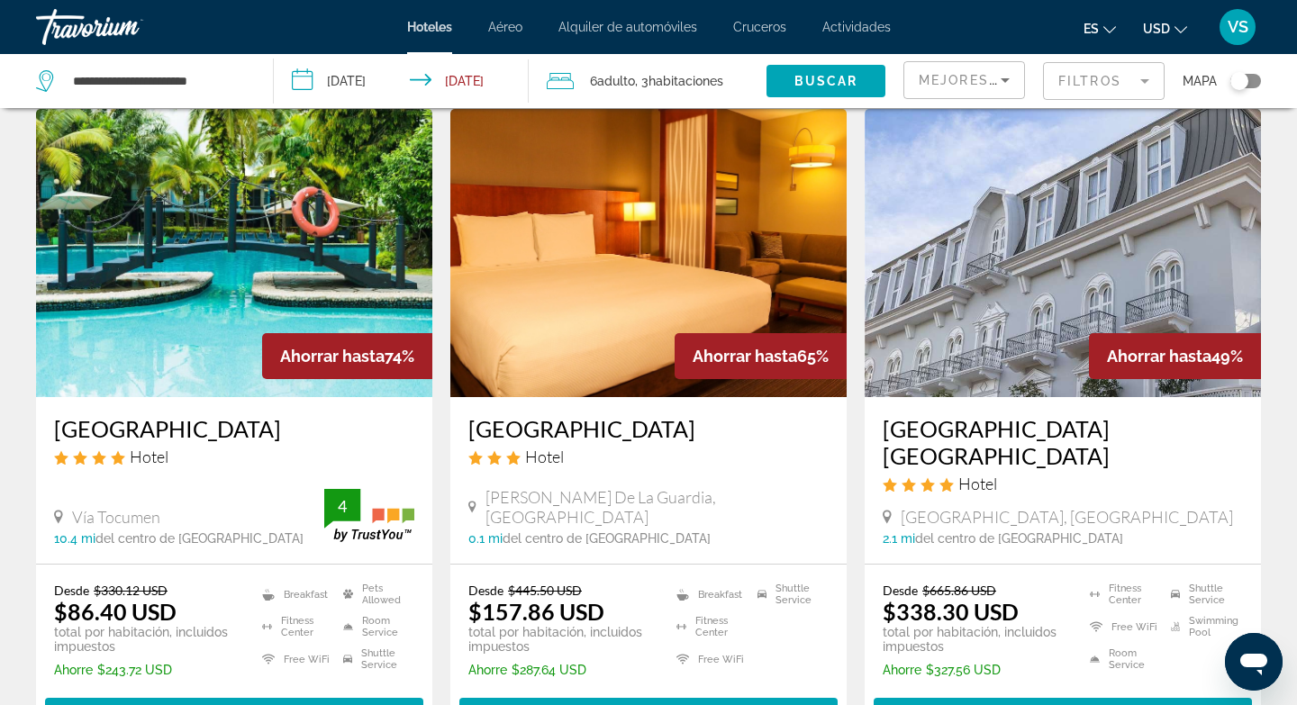
scroll to position [83, 0]
